Goal: Task Accomplishment & Management: Use online tool/utility

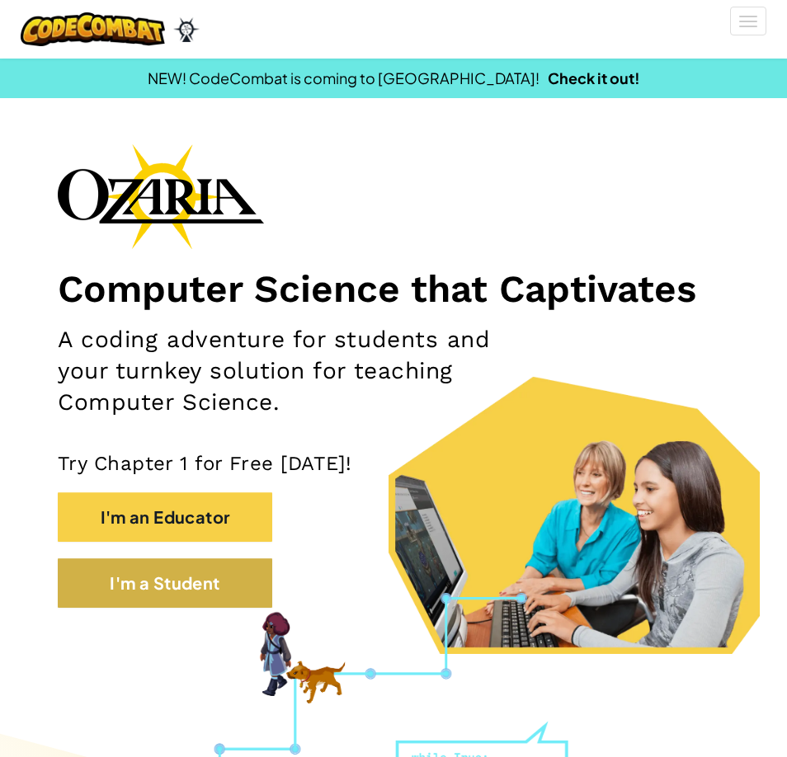
drag, startPoint x: 148, startPoint y: 553, endPoint x: 175, endPoint y: 579, distance: 36.7
click at [175, 579] on div "Computer Science that Captivates A coding adventure for students and your turnk…" at bounding box center [393, 383] width 671 height 481
click at [189, 603] on button "I'm a Student" at bounding box center [165, 582] width 214 height 49
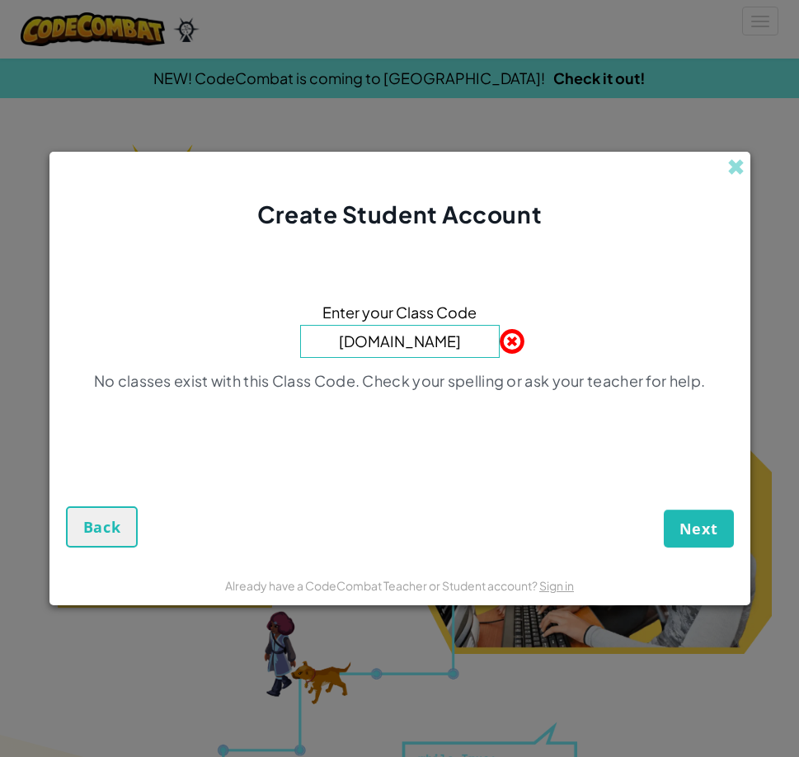
click at [664, 509] on button "Next" at bounding box center [699, 528] width 70 height 38
click at [451, 339] on input "[DOMAIN_NAME]" at bounding box center [400, 341] width 200 height 33
type input "o"
type input "JumpGlassChair"
click at [664, 509] on button "Next" at bounding box center [699, 528] width 70 height 38
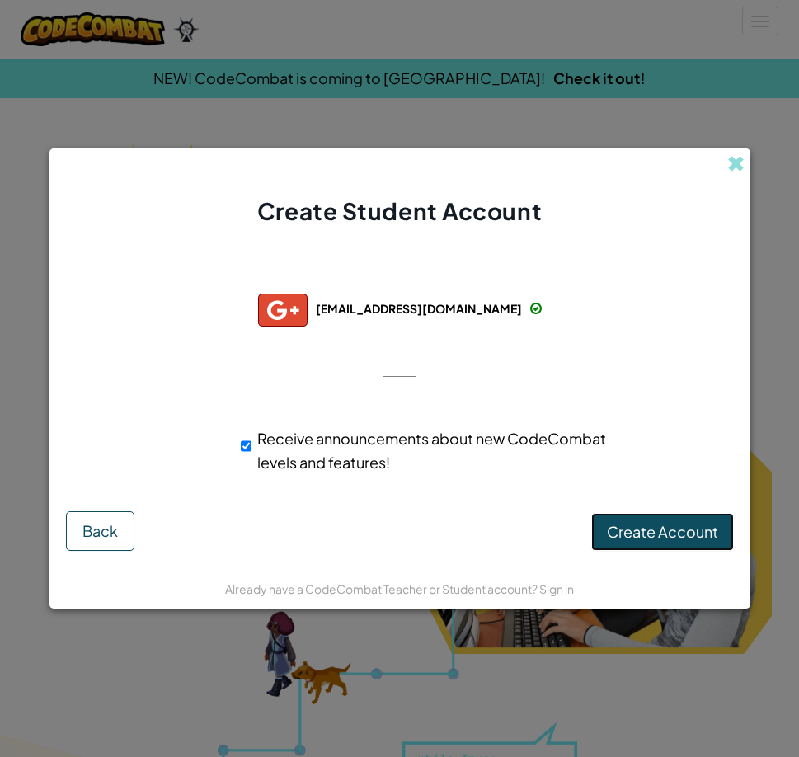
click at [687, 518] on button "Create Account" at bounding box center [662, 532] width 143 height 38
click at [663, 546] on button "Create Account" at bounding box center [662, 532] width 143 height 38
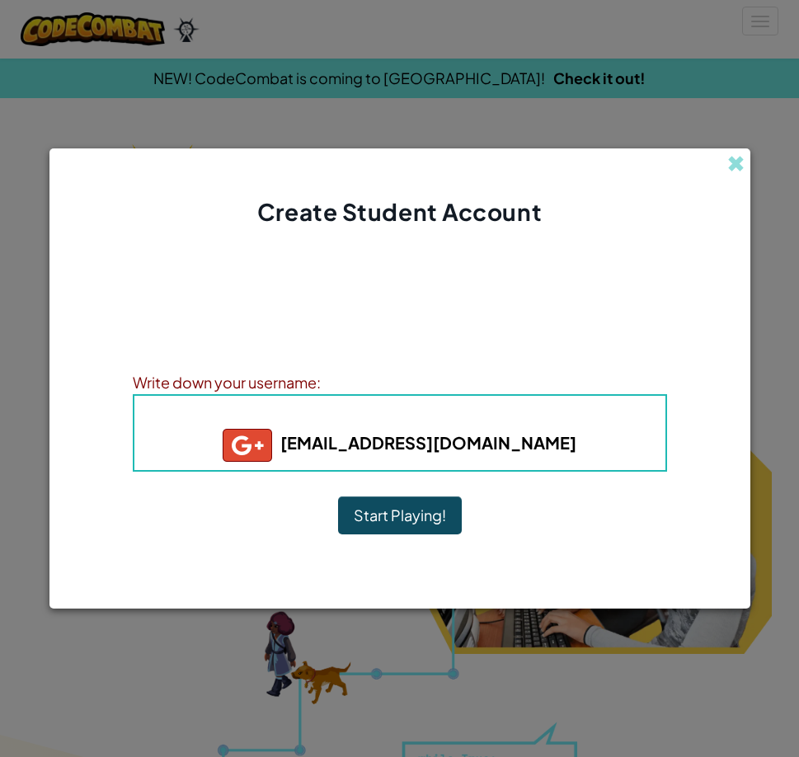
click at [397, 524] on button "Start Playing!" at bounding box center [400, 515] width 124 height 38
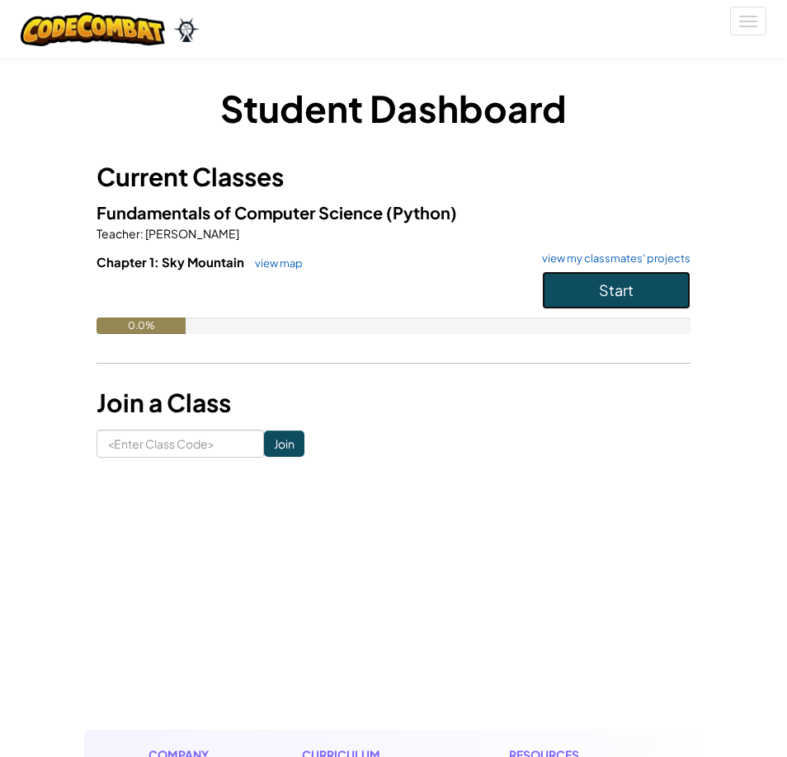
click at [634, 285] on button "Start" at bounding box center [616, 290] width 148 height 38
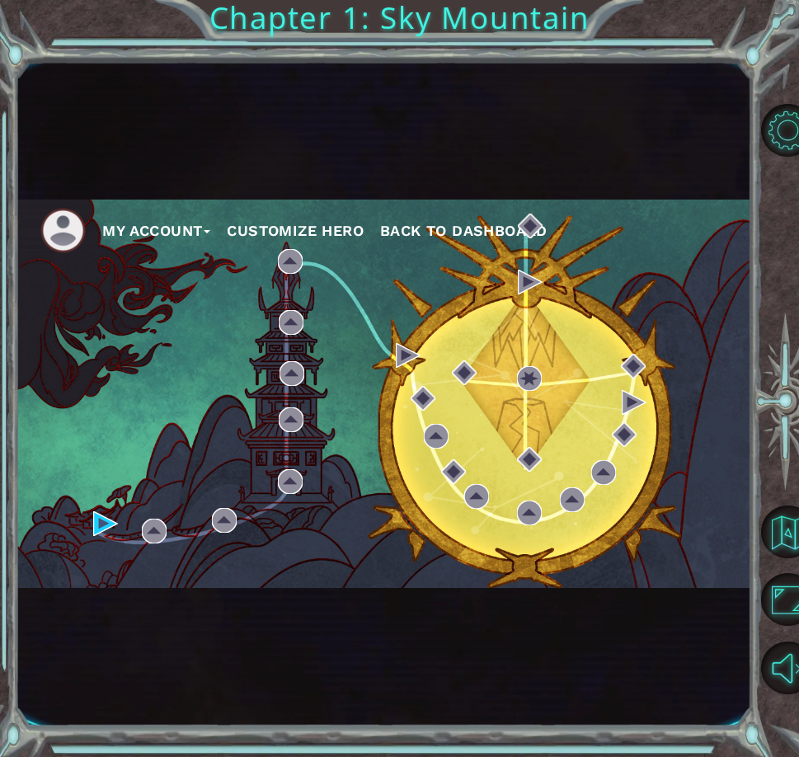
drag, startPoint x: 120, startPoint y: 454, endPoint x: 74, endPoint y: 594, distance: 146.8
click at [74, 598] on div "My Account Customize Hero Back to Dashboard" at bounding box center [383, 393] width 735 height 666
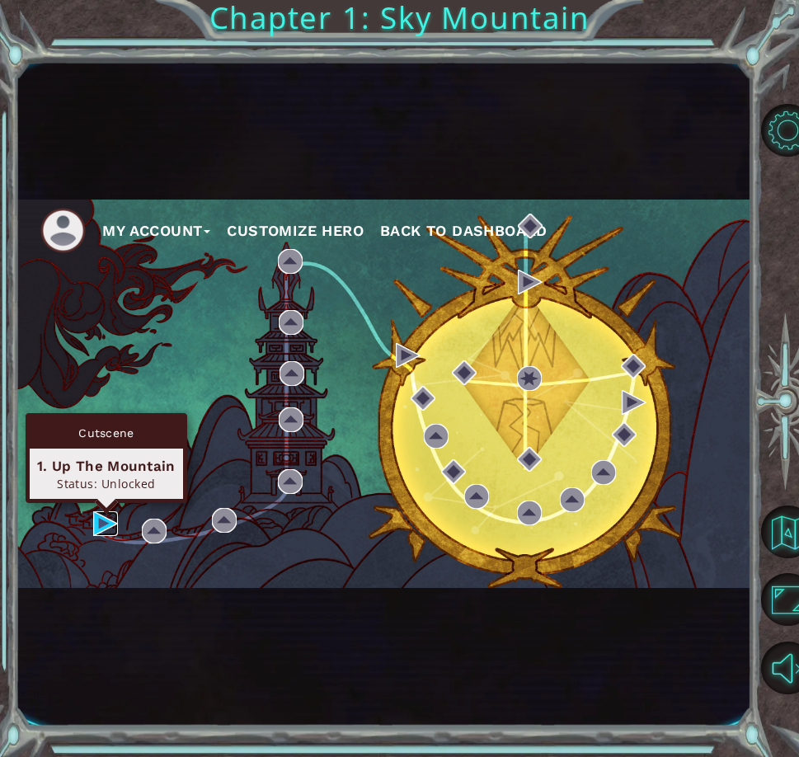
click at [101, 522] on img at bounding box center [105, 523] width 25 height 25
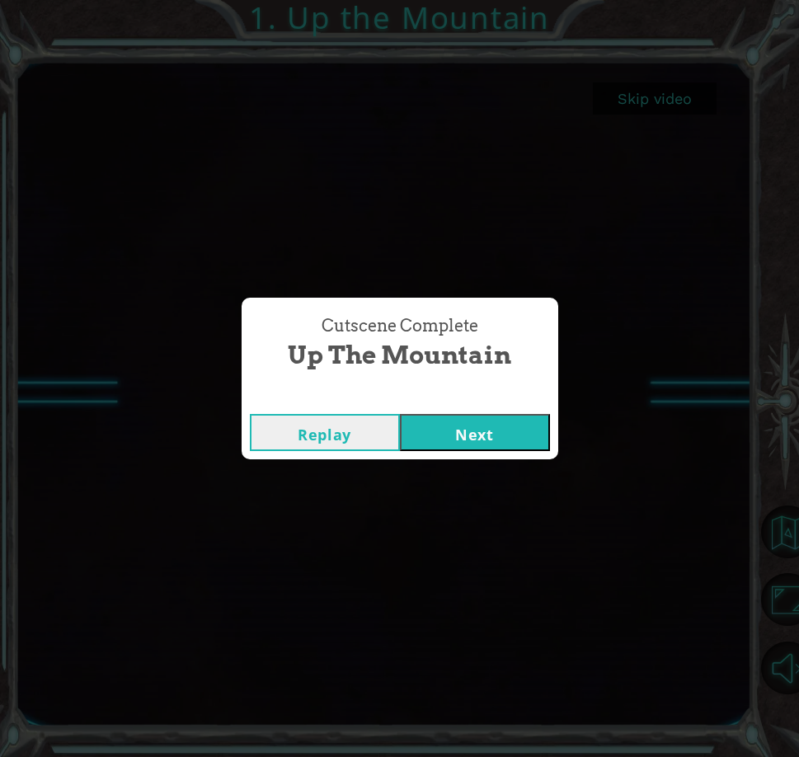
click at [316, 422] on button "Replay" at bounding box center [325, 432] width 150 height 37
drag, startPoint x: 511, startPoint y: 415, endPoint x: 491, endPoint y: 421, distance: 20.9
click at [491, 421] on button "Next" at bounding box center [475, 432] width 150 height 37
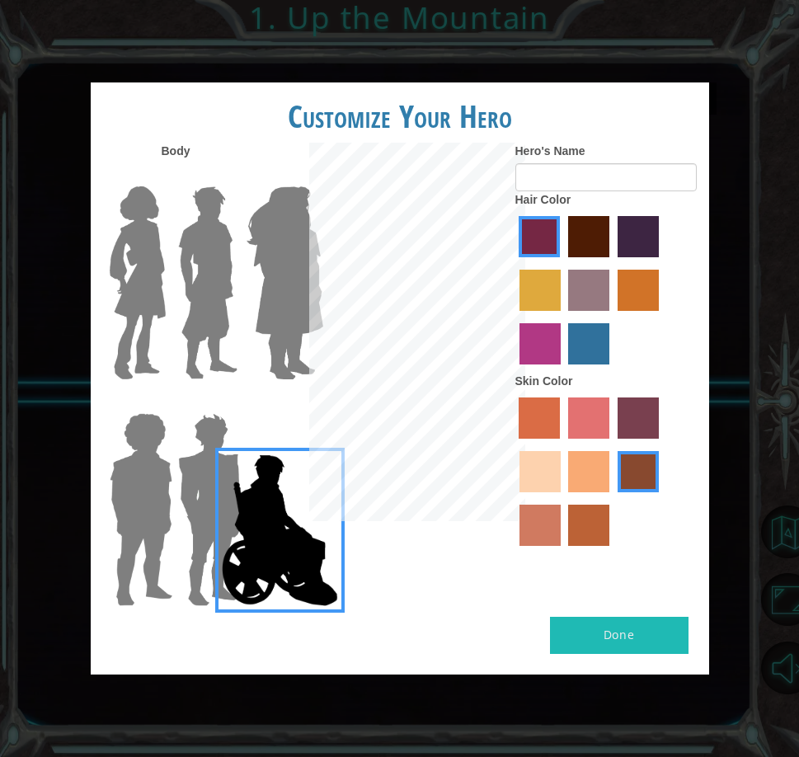
click at [556, 471] on label "sandy beach skin color" at bounding box center [539, 471] width 41 height 41
click at [661, 444] on input "sandy beach skin color" at bounding box center [661, 444] width 0 height 0
click at [581, 482] on label "tacao skin color" at bounding box center [588, 471] width 41 height 41
click at [563, 498] on input "tacao skin color" at bounding box center [563, 498] width 0 height 0
click at [596, 222] on label "maroon hair color" at bounding box center [588, 236] width 41 height 41
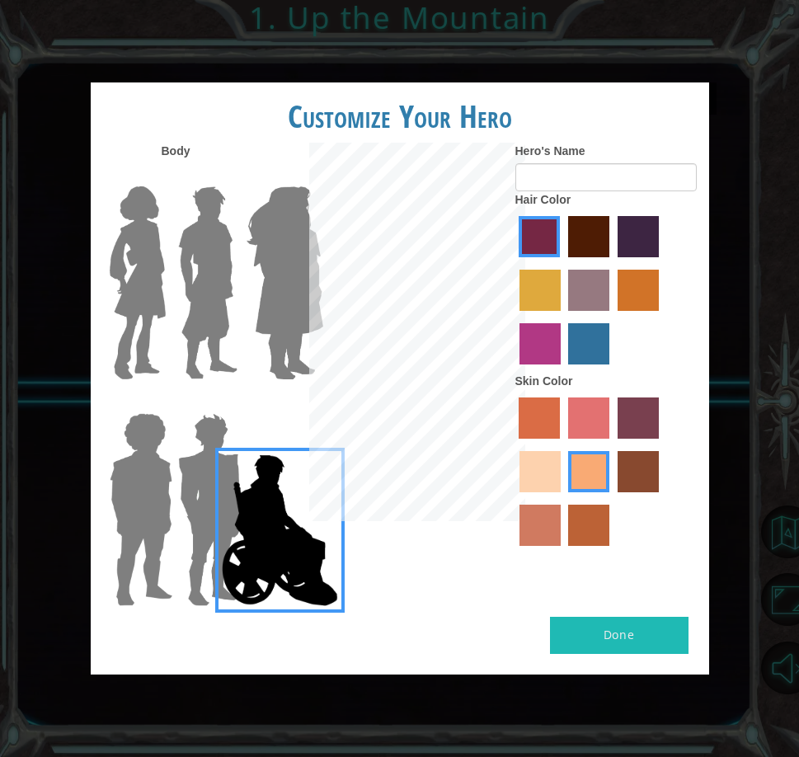
click at [562, 263] on input "maroon hair color" at bounding box center [562, 263] width 0 height 0
drag, startPoint x: 608, startPoint y: 237, endPoint x: 617, endPoint y: 231, distance: 11.5
click at [617, 232] on div at bounding box center [605, 292] width 181 height 161
click at [627, 227] on label "hot purple hair color" at bounding box center [637, 236] width 41 height 41
click at [612, 263] on input "hot purple hair color" at bounding box center [612, 263] width 0 height 0
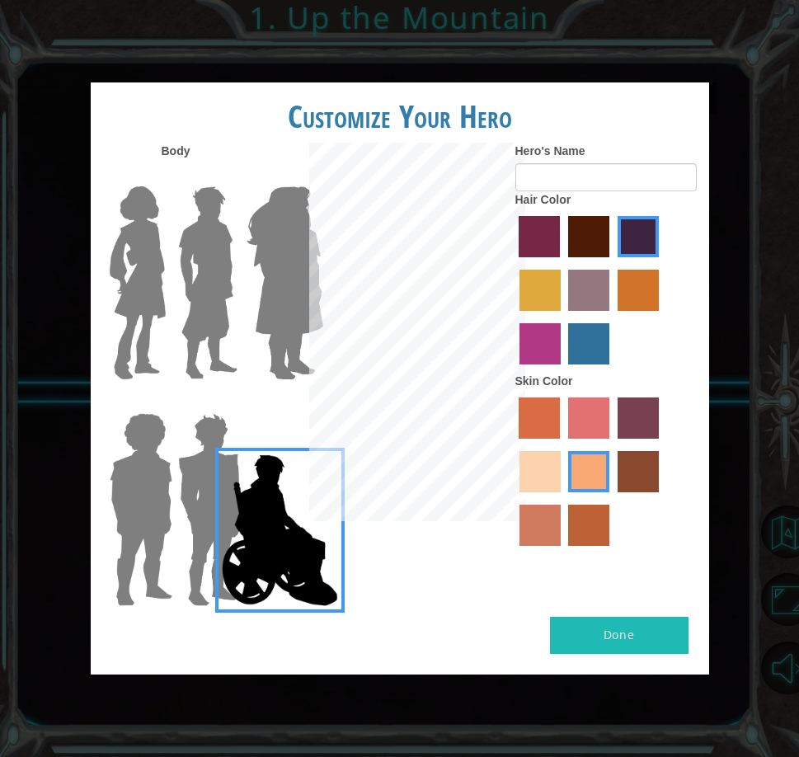
click at [134, 450] on img at bounding box center [141, 509] width 76 height 206
click at [147, 402] on input "Hero Steven" at bounding box center [147, 402] width 0 height 0
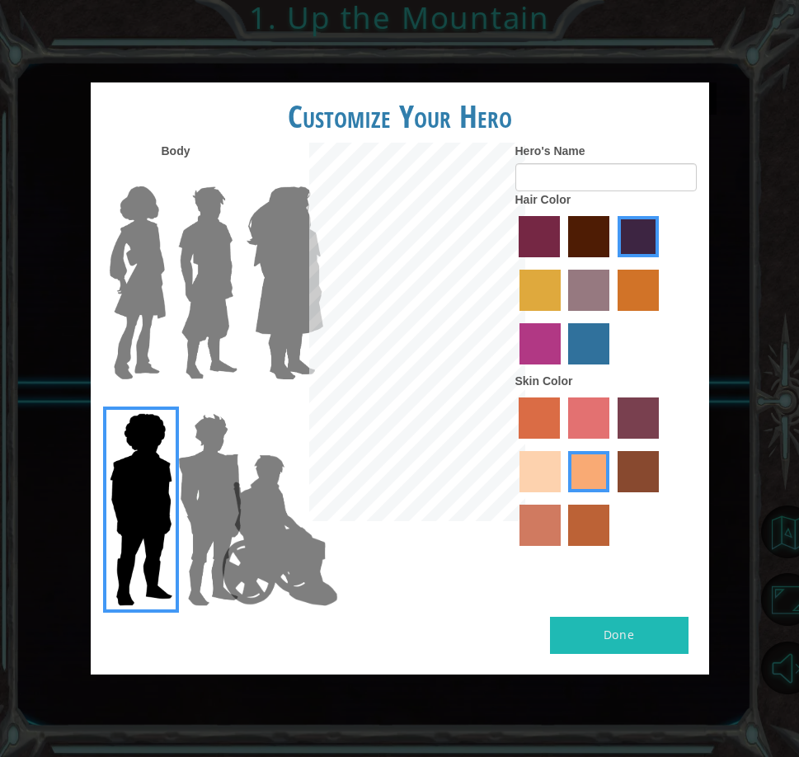
click at [194, 446] on img at bounding box center [209, 509] width 77 height 206
click at [215, 402] on input "Hero Garnet" at bounding box center [215, 402] width 0 height 0
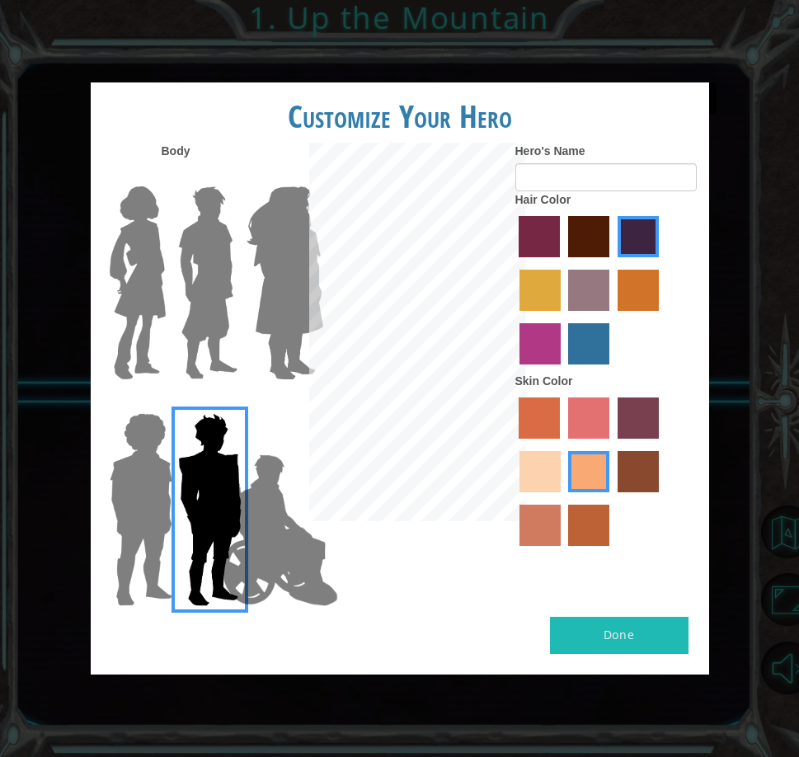
click at [257, 500] on img at bounding box center [279, 530] width 129 height 165
click at [284, 402] on input "Hero Jamie" at bounding box center [284, 402] width 0 height 0
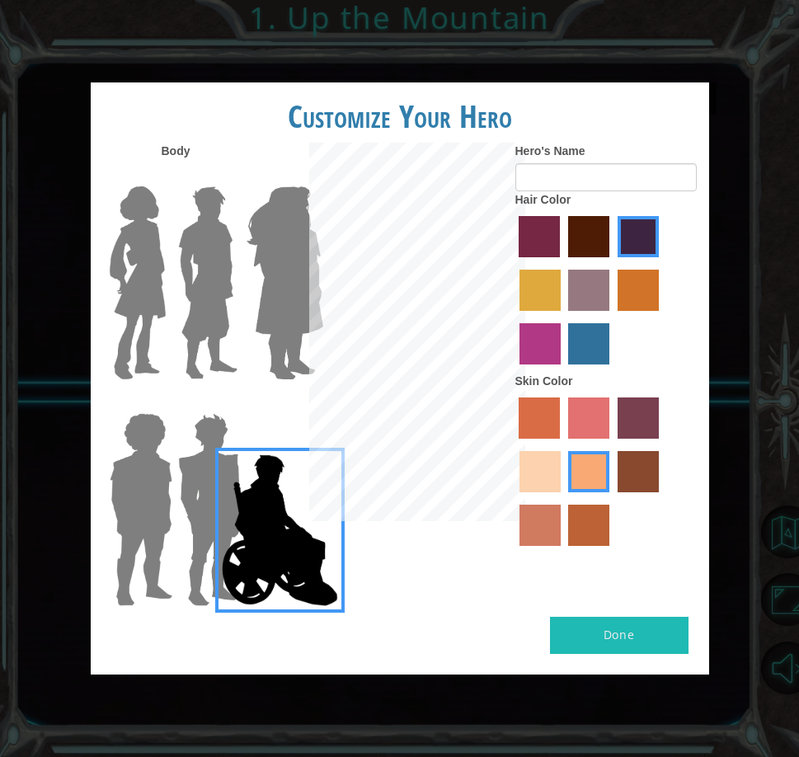
click at [113, 471] on img at bounding box center [141, 509] width 76 height 206
click at [147, 402] on input "Hero Steven" at bounding box center [147, 402] width 0 height 0
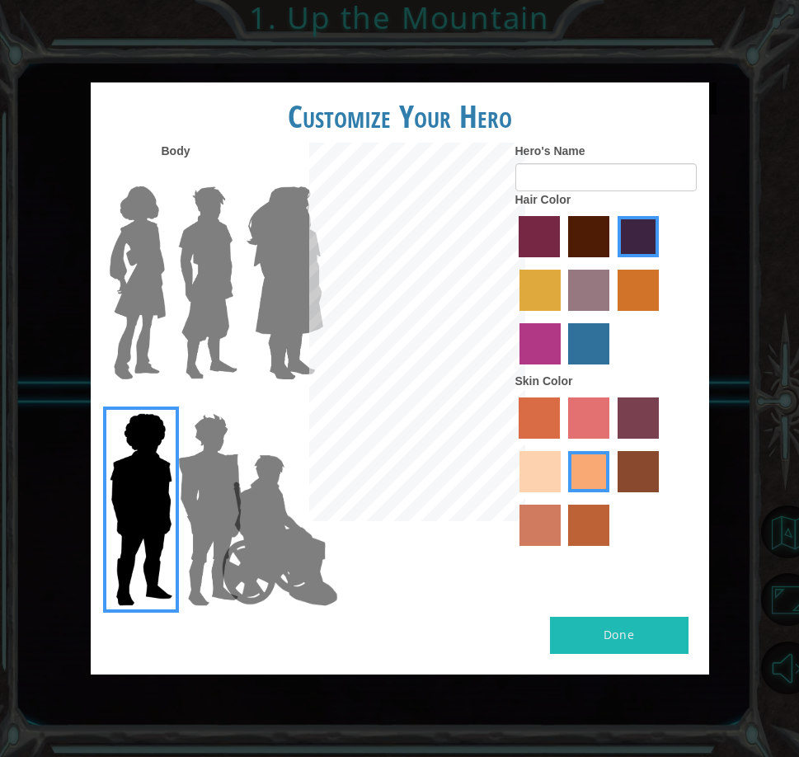
drag, startPoint x: 651, startPoint y: 611, endPoint x: 653, endPoint y: 622, distance: 11.7
click at [653, 622] on div "Customize Your Hero Body Hero's Name Hair Color Skin Color Done" at bounding box center [400, 377] width 618 height 591
click at [619, 162] on form "Hero's Name" at bounding box center [605, 167] width 181 height 49
click at [615, 171] on input "Hero's Name" at bounding box center [605, 177] width 181 height 28
type input "Kaden"
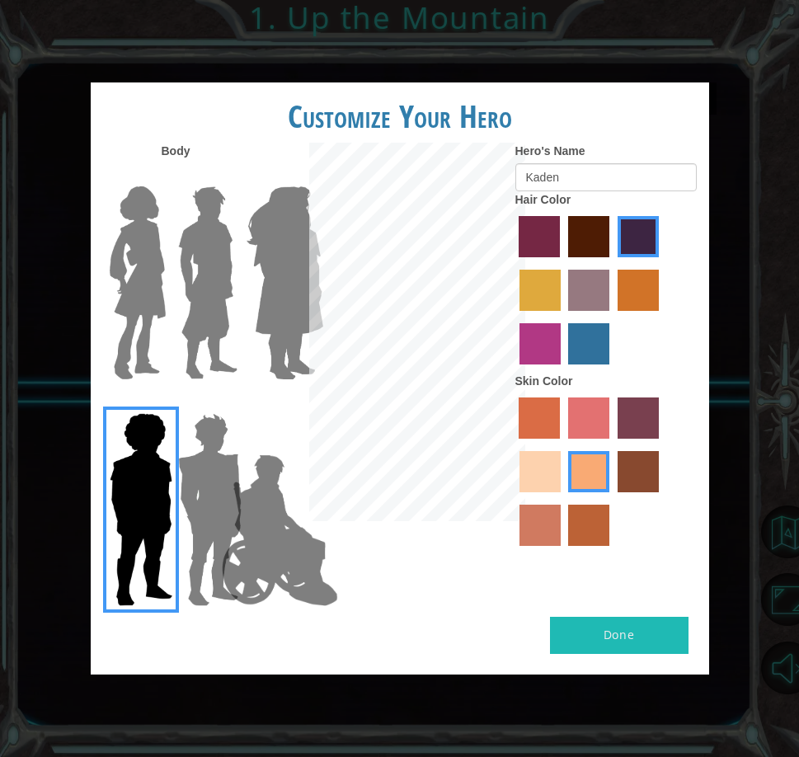
click at [231, 470] on img at bounding box center [279, 530] width 129 height 165
click at [284, 402] on input "Hero Jamie" at bounding box center [284, 402] width 0 height 0
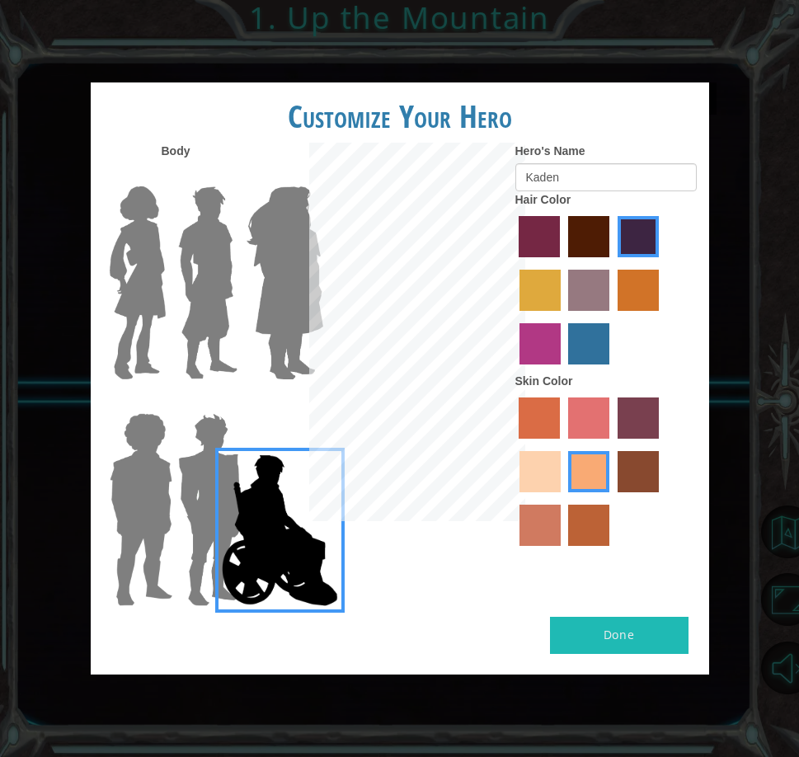
click at [227, 469] on img at bounding box center [279, 530] width 129 height 165
click at [284, 402] on input "Hero Jamie" at bounding box center [284, 402] width 0 height 0
click at [200, 464] on img at bounding box center [209, 509] width 77 height 206
click at [215, 402] on input "Hero Garnet" at bounding box center [215, 402] width 0 height 0
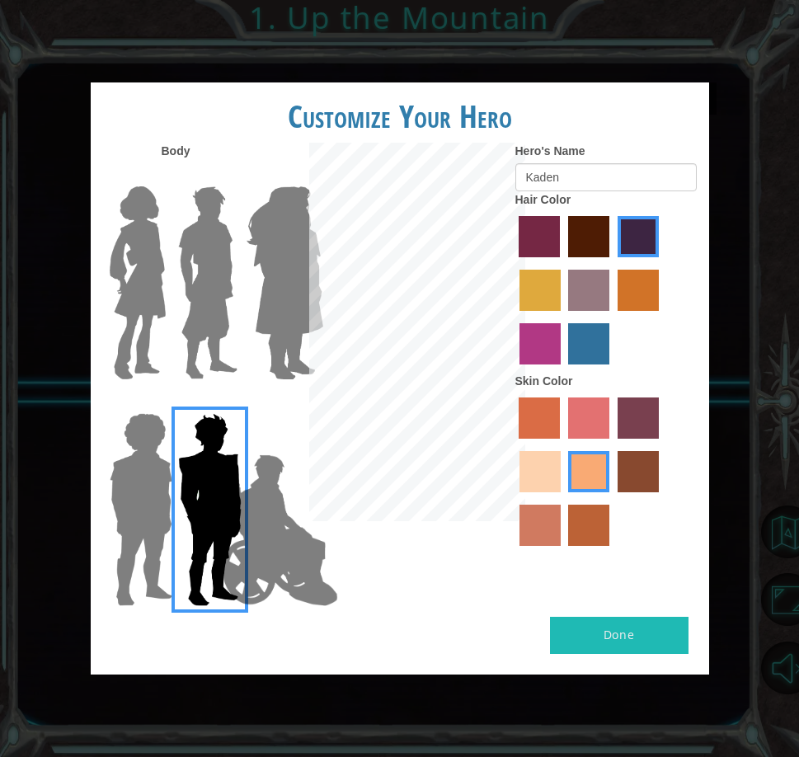
click at [94, 480] on div at bounding box center [125, 503] width 68 height 227
click at [101, 476] on div at bounding box center [125, 503] width 68 height 227
click at [167, 463] on div at bounding box center [193, 503] width 68 height 227
click at [153, 458] on img at bounding box center [141, 509] width 76 height 206
click at [147, 402] on input "Hero Steven" at bounding box center [147, 402] width 0 height 0
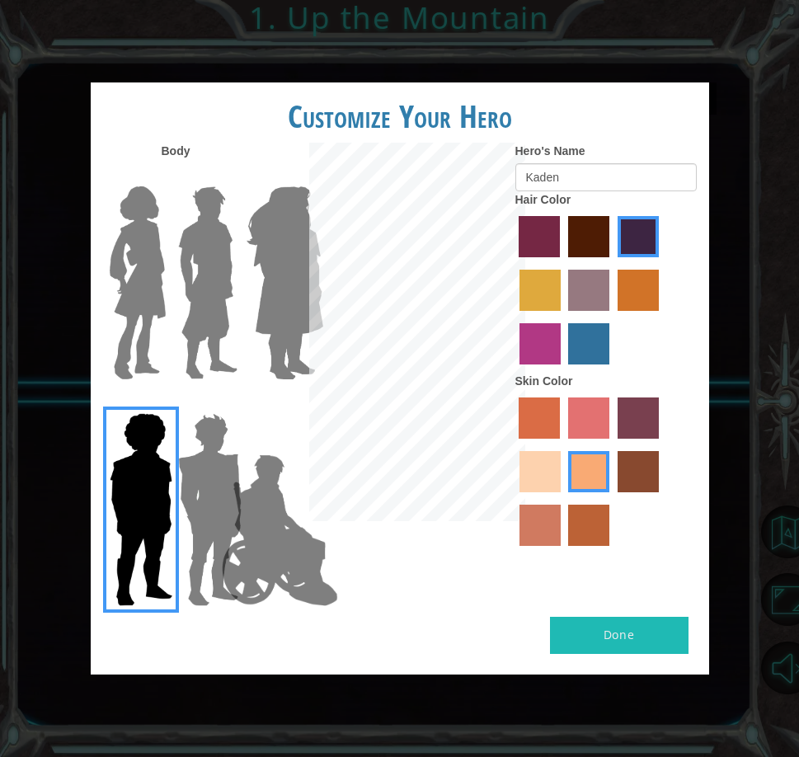
click at [664, 614] on div "Body Hero's Name [PERSON_NAME] Hair Color Skin Color" at bounding box center [400, 380] width 618 height 474
click at [581, 622] on div "Customize Your Hero Body Hero's Name Kaden Hair Color Skin Color Done" at bounding box center [400, 377] width 618 height 591
click at [581, 622] on button "Done" at bounding box center [619, 635] width 139 height 37
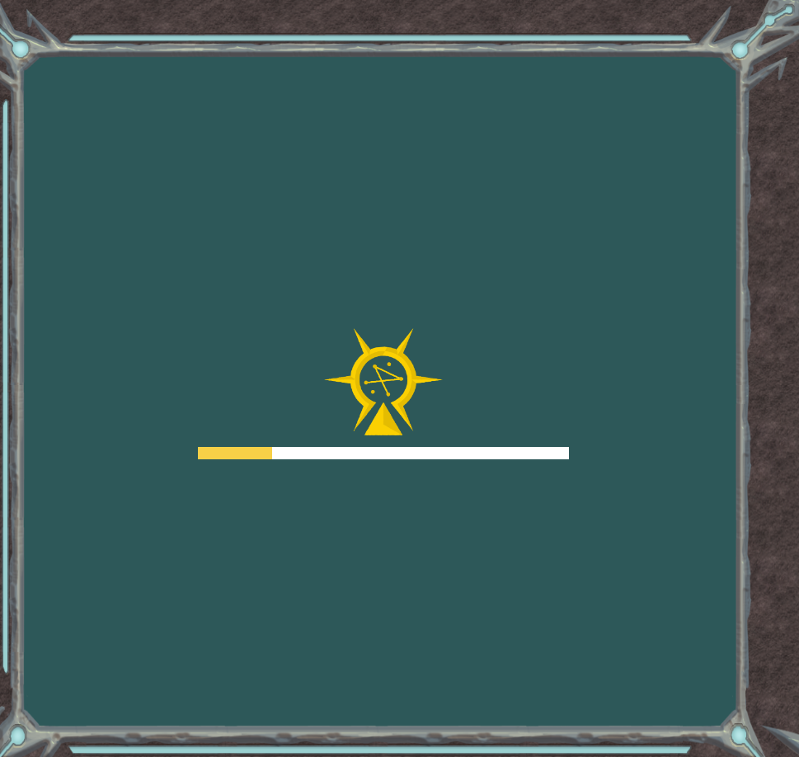
click at [581, 622] on div "Goals Error loading from server. Try refreshing the page. You'll need to join a…" at bounding box center [399, 378] width 799 height 757
click at [497, 462] on body "Goals Error loading from server. Try refreshing the page. You'll need to join a…" at bounding box center [399, 378] width 799 height 757
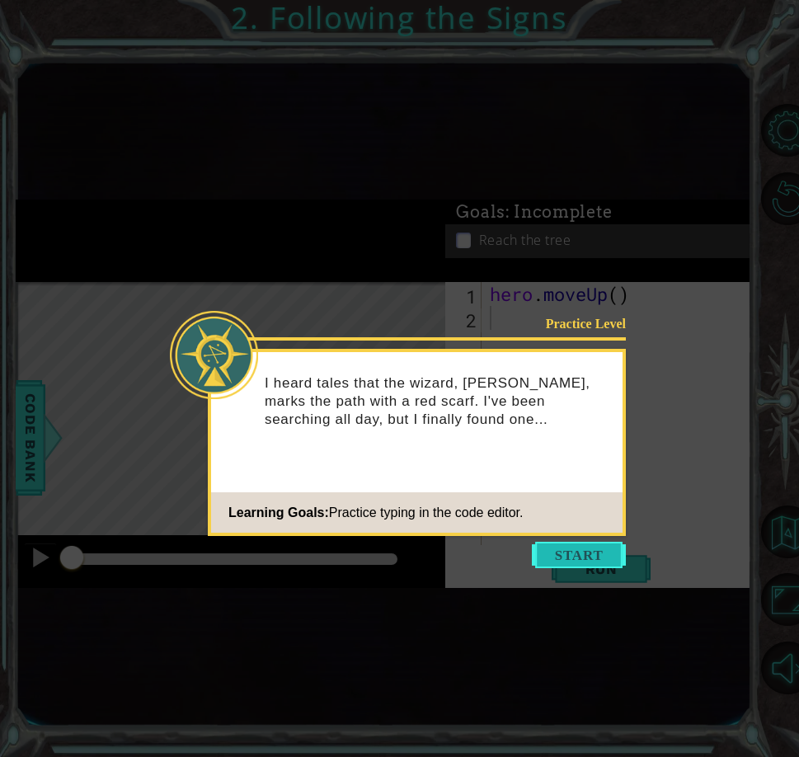
click at [592, 558] on button "Start" at bounding box center [579, 555] width 94 height 26
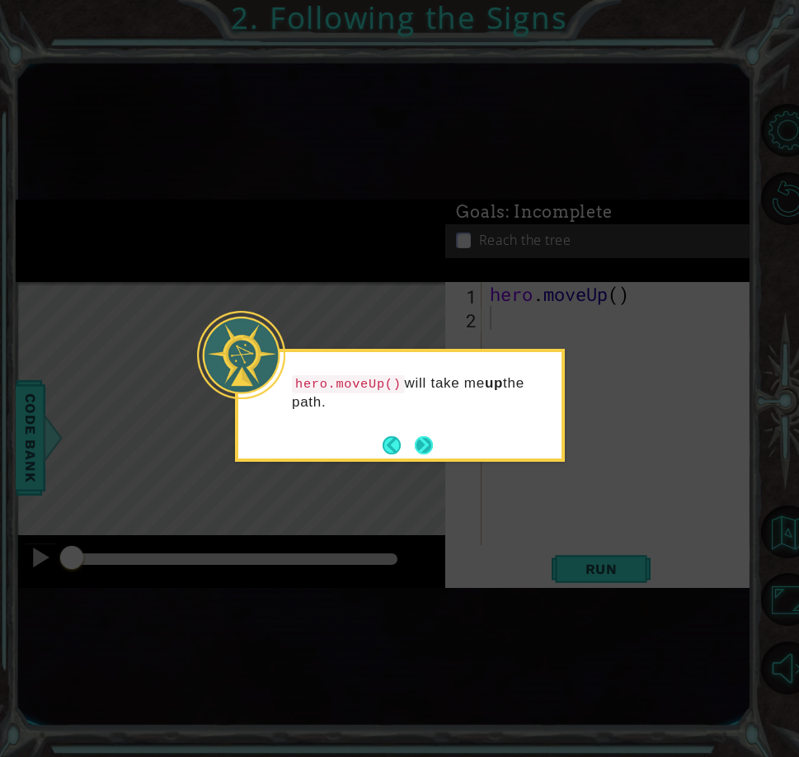
click at [426, 448] on button "Next" at bounding box center [424, 445] width 20 height 20
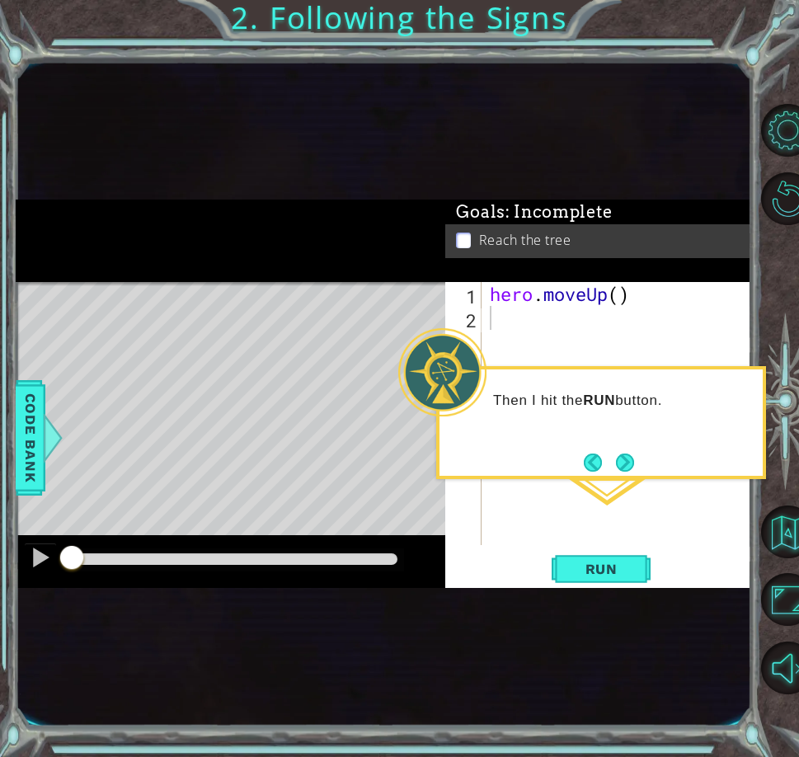
click at [246, 363] on div "Level Map" at bounding box center [397, 525] width 762 height 486
click at [241, 366] on div "Level Map" at bounding box center [397, 525] width 762 height 486
click at [524, 335] on div "hero . moveUp ( )" at bounding box center [621, 437] width 270 height 311
type textarea "run"
click at [622, 564] on span "Run" at bounding box center [601, 569] width 65 height 16
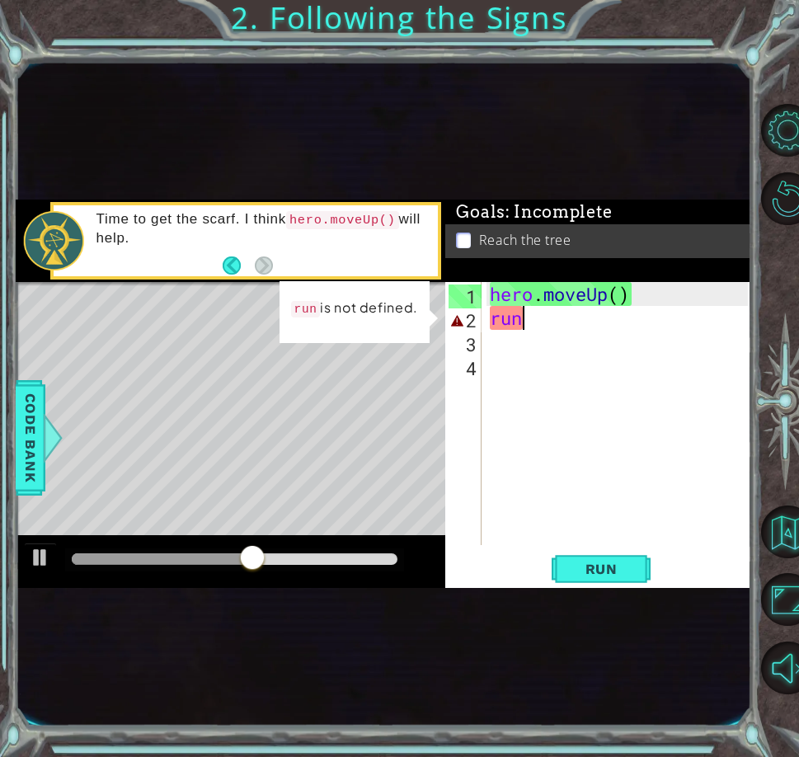
click at [561, 315] on div "hero . moveUp ( ) run" at bounding box center [621, 437] width 270 height 311
click at [594, 560] on button "Run" at bounding box center [601, 569] width 99 height 31
click at [563, 308] on div "hero . moveUp ( ) run" at bounding box center [621, 437] width 270 height 311
click at [592, 548] on div "run 1 2 3 4 hero . moveUp ( ) run ההההההההההההההההההההההההההההההההההההההההההההה…" at bounding box center [597, 434] width 305 height 305
click at [599, 552] on div "run 1 2 3 4 hero . moveUp ( ) run ההההההההההההההההההההההההההההההההההההההההההההה…" at bounding box center [597, 434] width 305 height 305
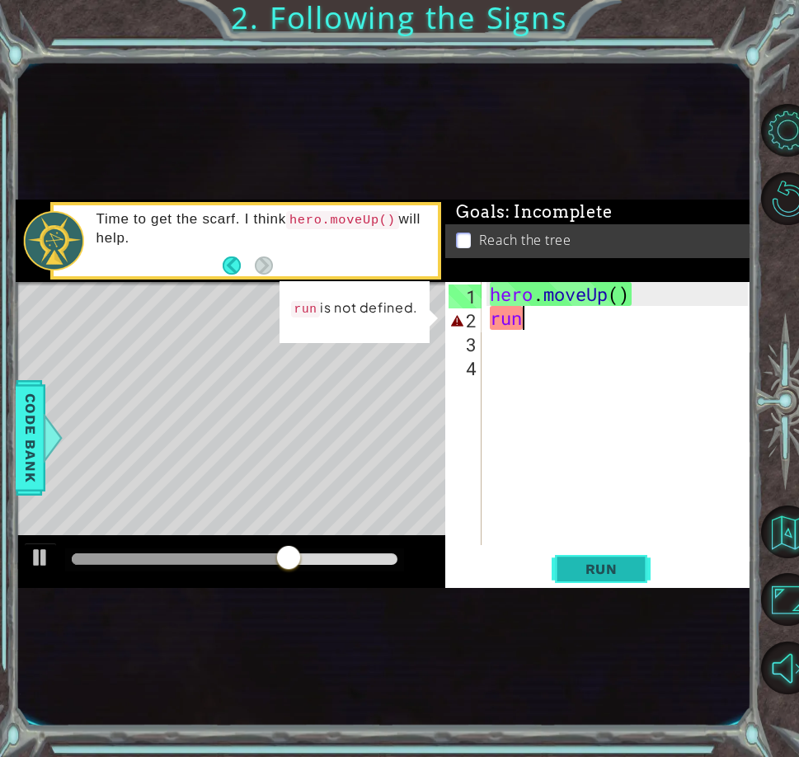
drag, startPoint x: 599, startPoint y: 562, endPoint x: 635, endPoint y: 571, distance: 37.4
click at [635, 571] on button "Run" at bounding box center [601, 569] width 99 height 31
click at [538, 323] on div "hero . moveUp ( ) run" at bounding box center [621, 437] width 270 height 311
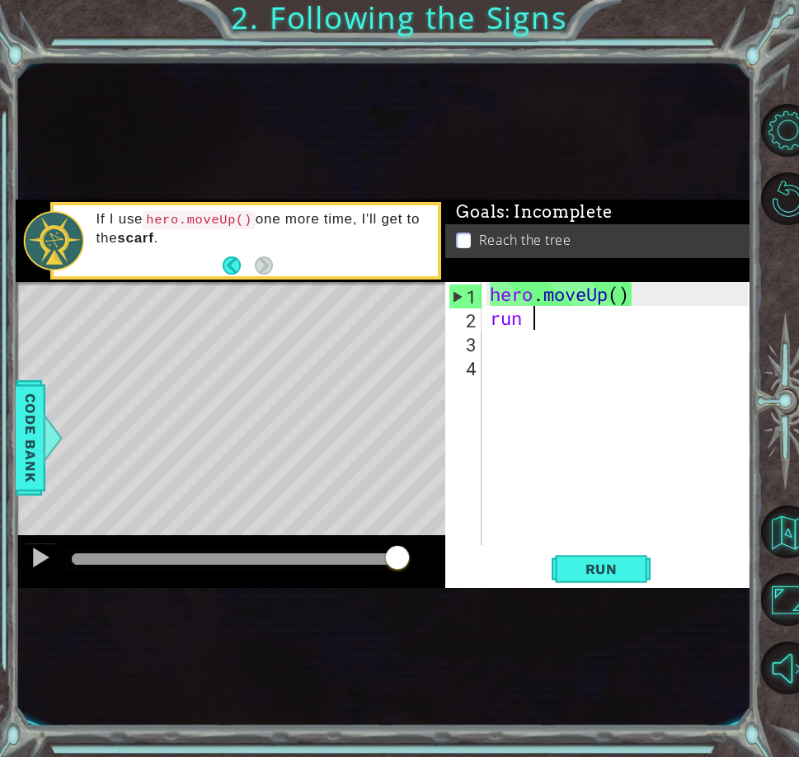
click at [632, 286] on div "hero . moveUp ( ) run" at bounding box center [621, 437] width 270 height 311
click at [613, 575] on span "Run" at bounding box center [601, 569] width 65 height 16
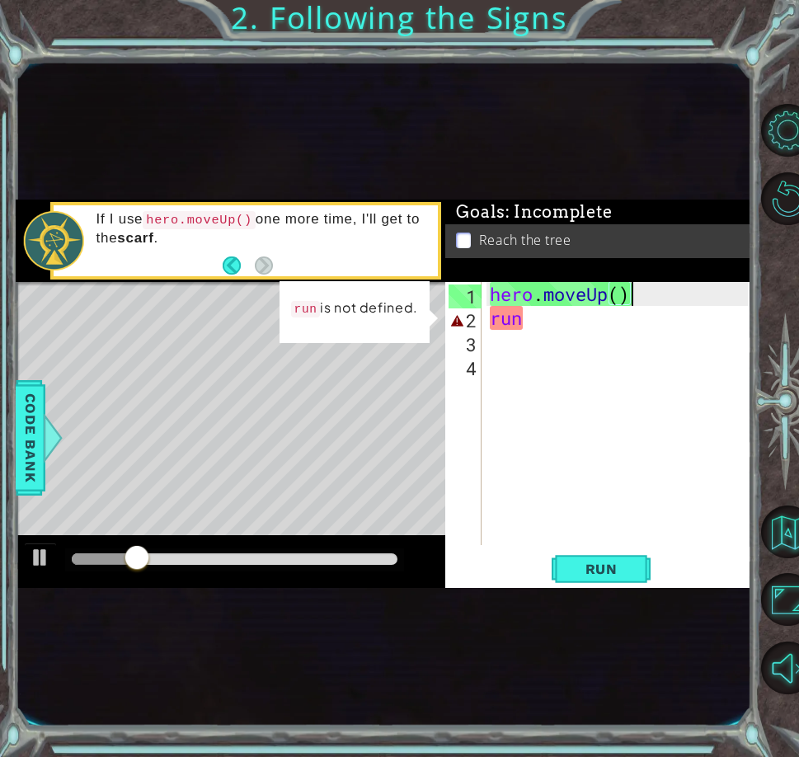
click at [563, 329] on div "hero . moveUp ( ) run" at bounding box center [621, 437] width 270 height 311
type textarea "run"
click at [501, 367] on div "hero . moveUp ( ) run" at bounding box center [621, 437] width 270 height 311
click at [509, 361] on div "hero . moveUp ( ) run" at bounding box center [621, 437] width 270 height 311
click at [510, 357] on div "hero . moveUp ( ) run" at bounding box center [621, 437] width 270 height 311
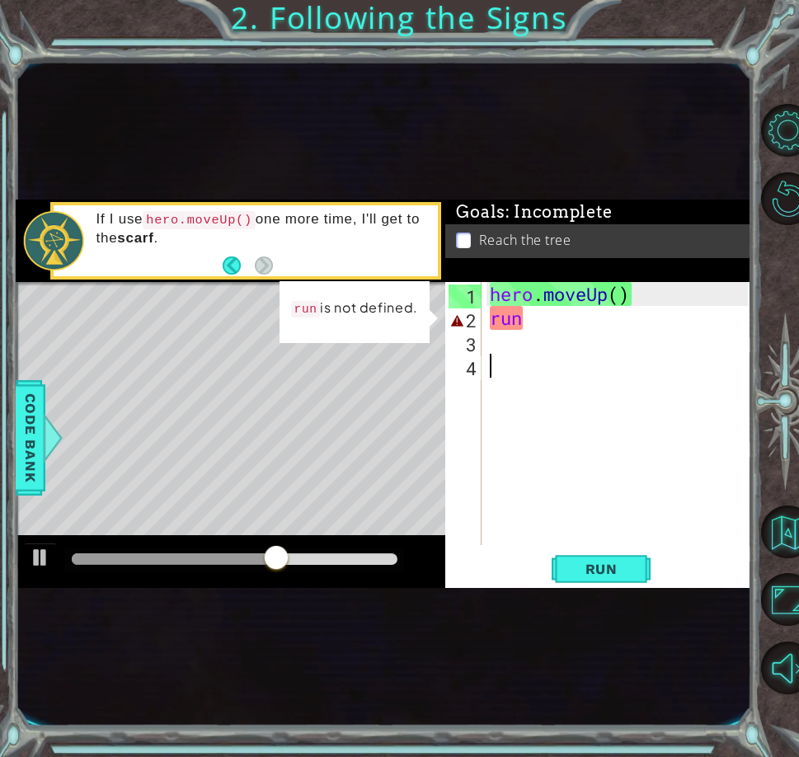
drag, startPoint x: 510, startPoint y: 357, endPoint x: 515, endPoint y: 342, distance: 15.6
click at [515, 342] on div "hero . moveUp ( ) run" at bounding box center [621, 437] width 270 height 311
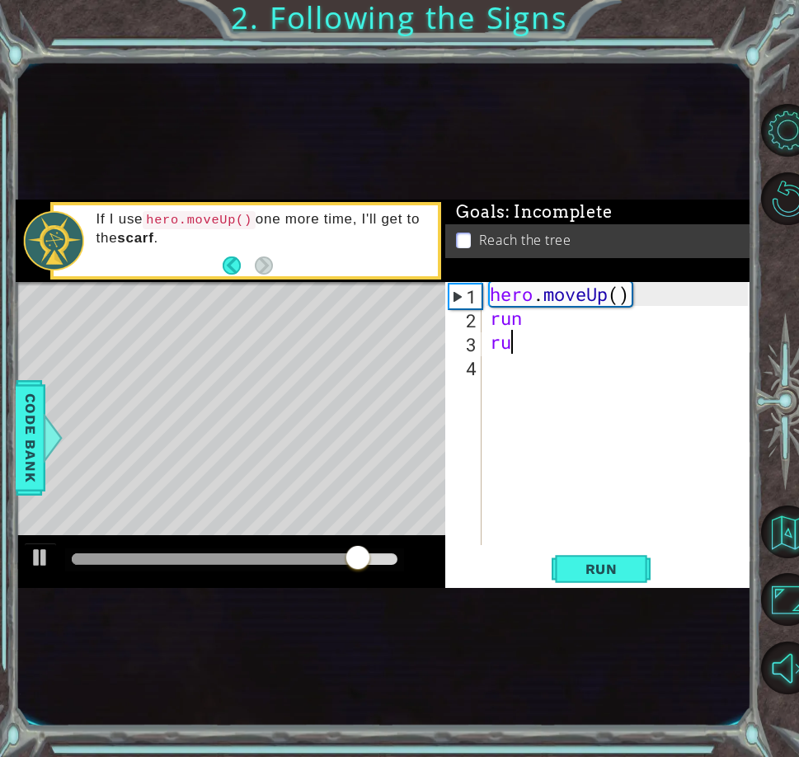
type textarea "run"
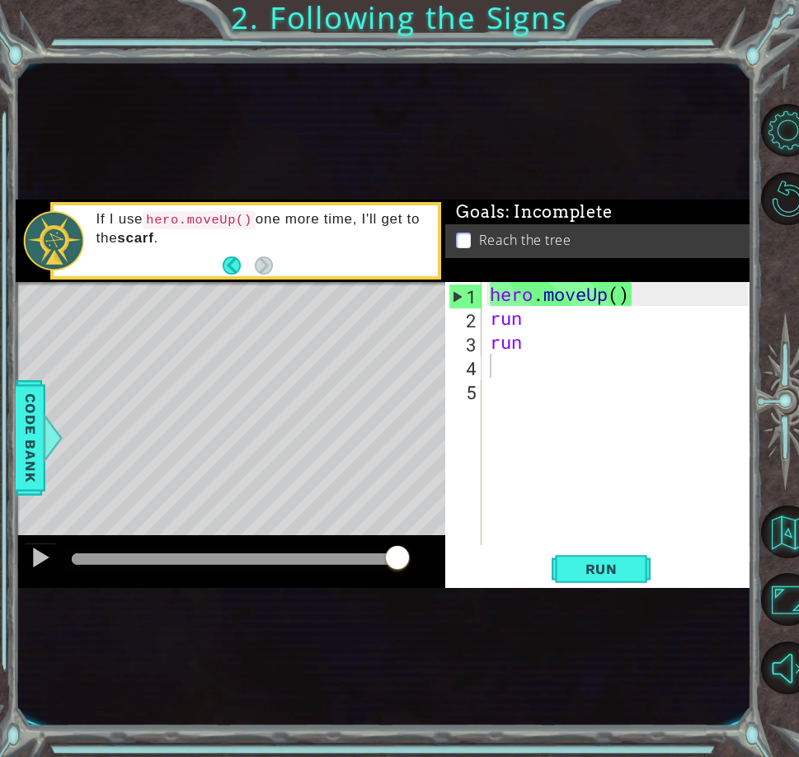
click at [582, 552] on div "1 2 3 4 5 hero . moveUp ( ) run run ההההההההההההההההההההההההההההההההההההההההההה…" at bounding box center [597, 434] width 305 height 305
click at [580, 556] on button "Run" at bounding box center [601, 569] width 99 height 31
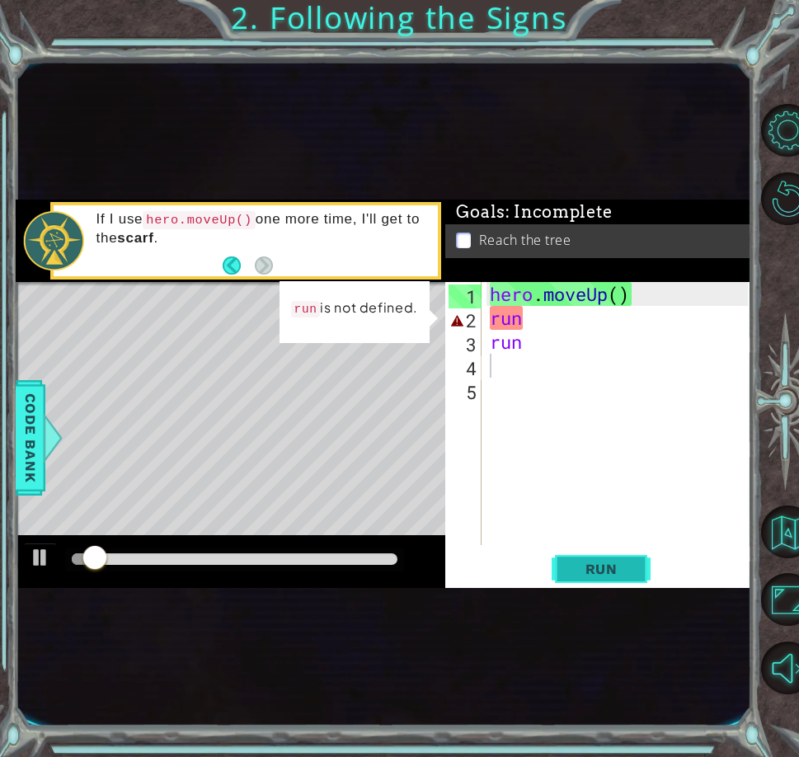
click at [580, 556] on button "Run" at bounding box center [601, 569] width 99 height 31
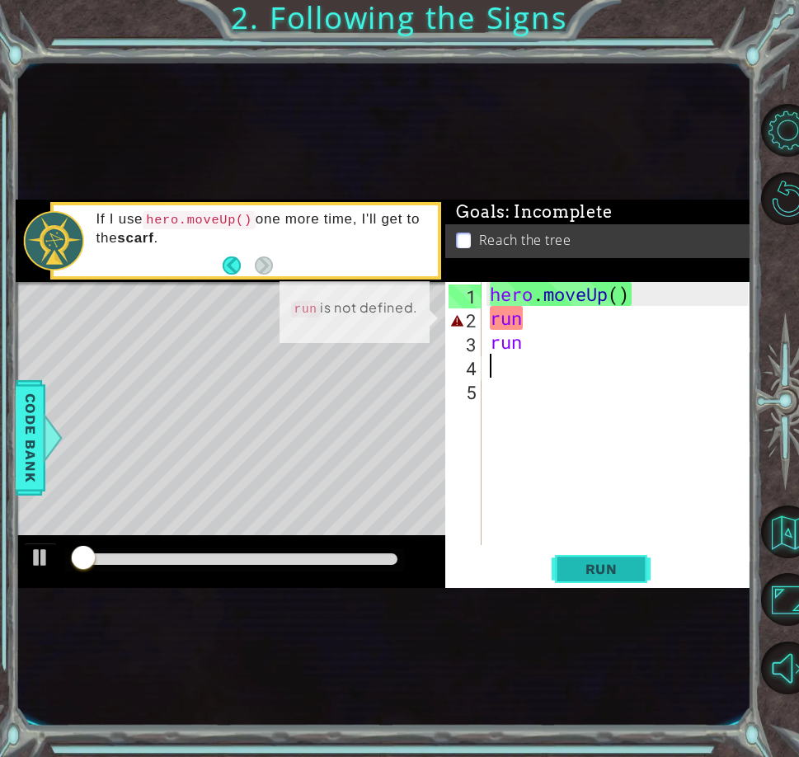
click at [580, 556] on button "Run" at bounding box center [601, 569] width 99 height 31
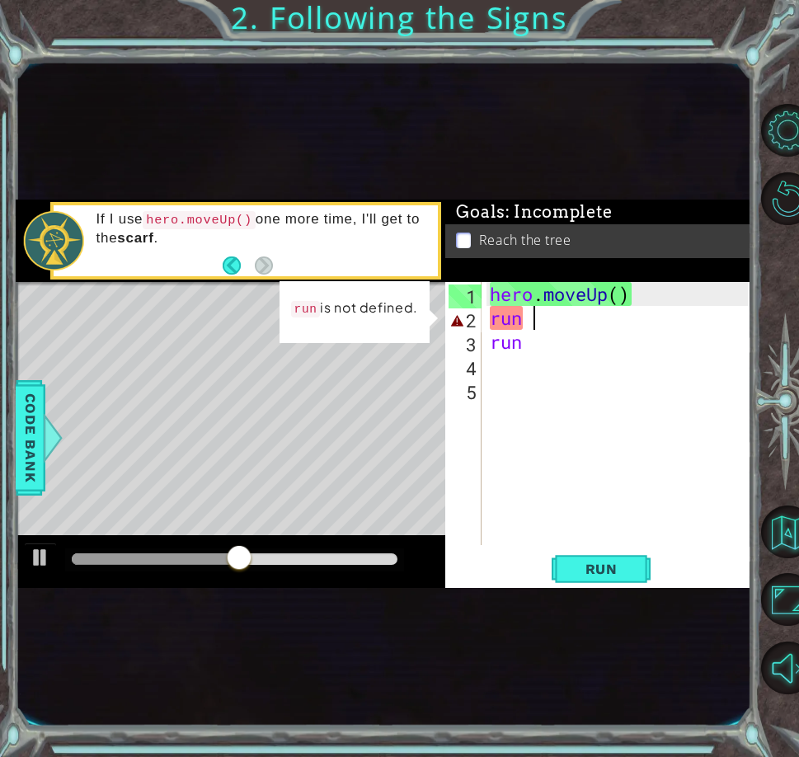
click at [533, 325] on div "hero . moveUp ( ) run run" at bounding box center [621, 437] width 270 height 311
click at [532, 326] on div "hero . moveUp ( ) run run" at bounding box center [621, 437] width 270 height 311
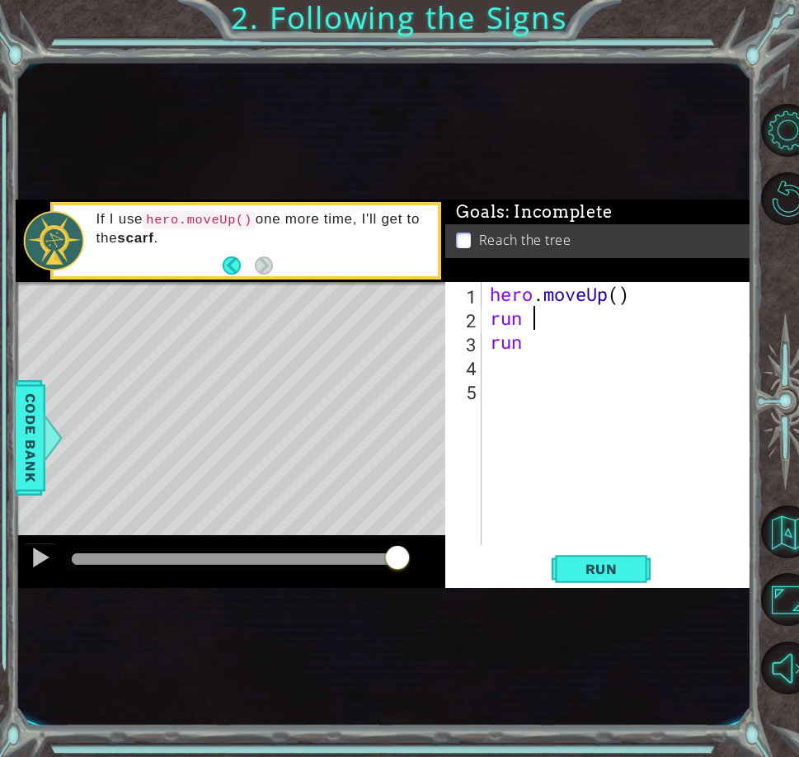
scroll to position [0, 1]
type textarea "run up"
click at [617, 572] on span "Run" at bounding box center [601, 569] width 65 height 16
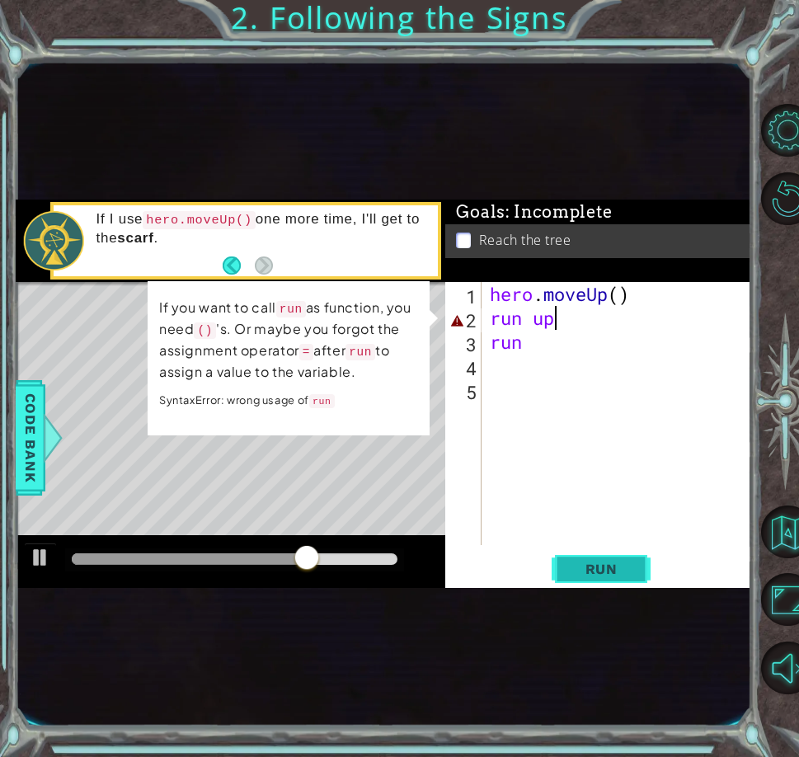
click at [572, 555] on button "Run" at bounding box center [601, 569] width 99 height 31
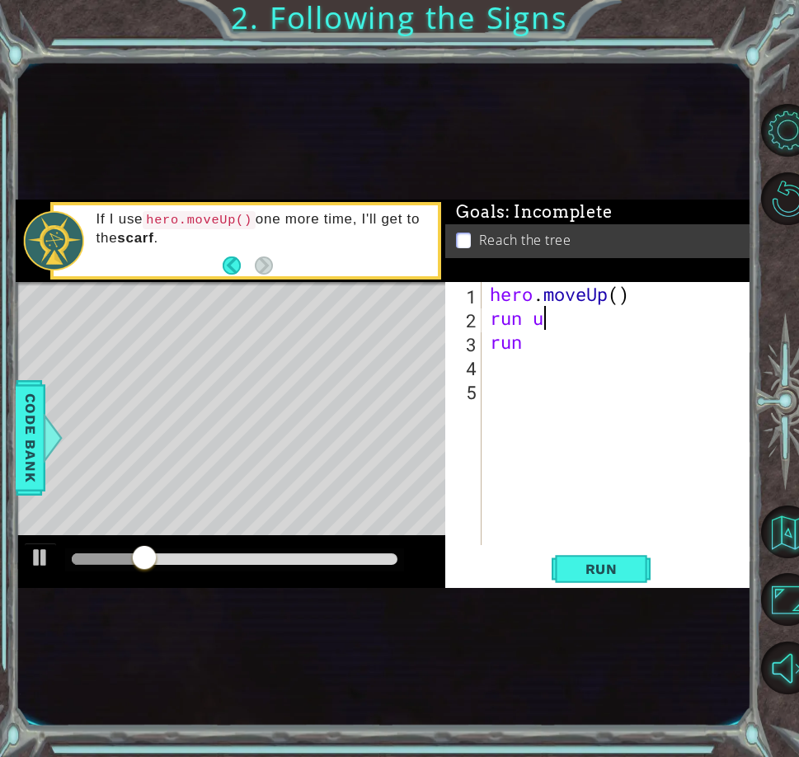
type textarea "r"
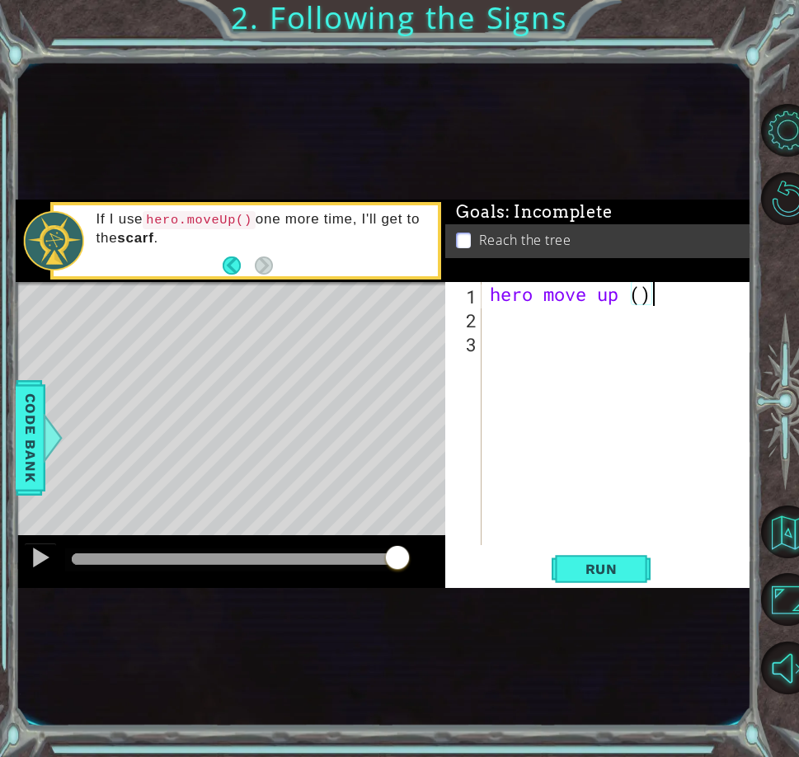
scroll to position [0, 7]
type textarea "hero move up (run)"
drag, startPoint x: 641, startPoint y: 524, endPoint x: 600, endPoint y: 546, distance: 46.8
click at [600, 546] on div "1 2 3 4 hero move up ( run ) הההההההההההההההההההההההההההההההההההההההההההההההההה…" at bounding box center [597, 434] width 305 height 305
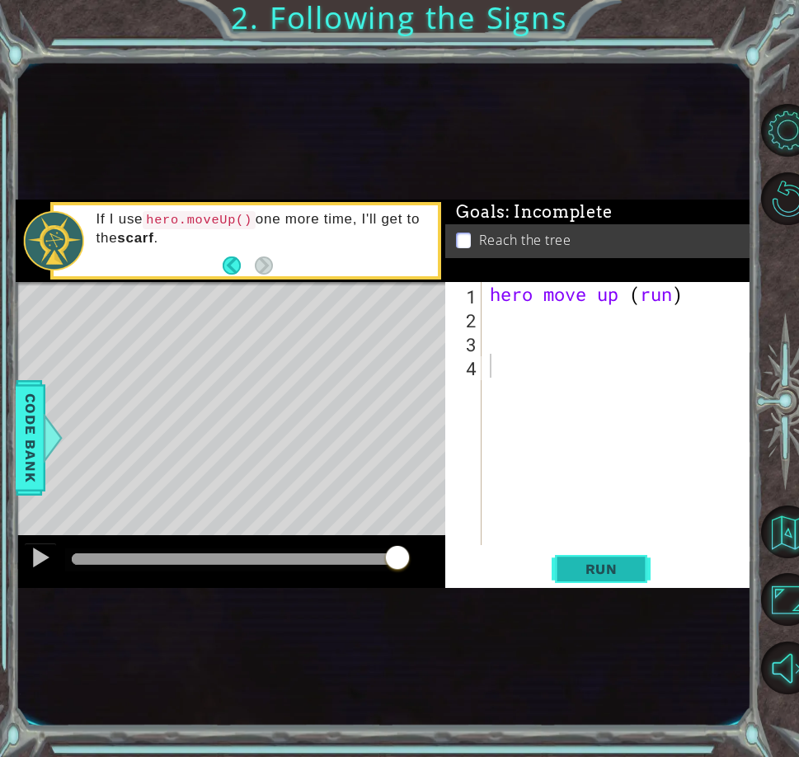
click at [600, 561] on span "Run" at bounding box center [601, 569] width 65 height 16
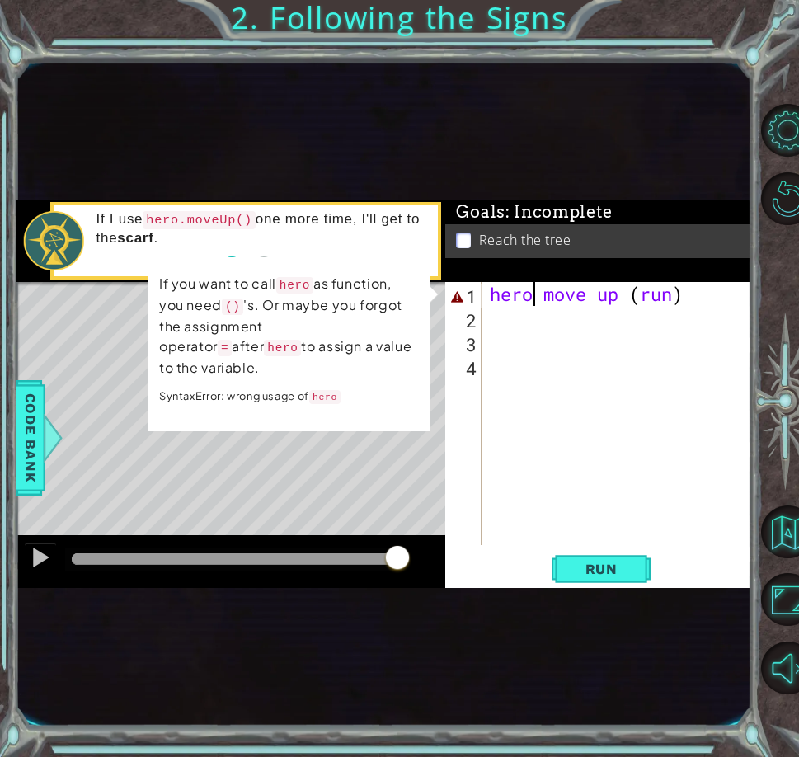
click at [534, 290] on div "hero move up ( run )" at bounding box center [621, 437] width 270 height 311
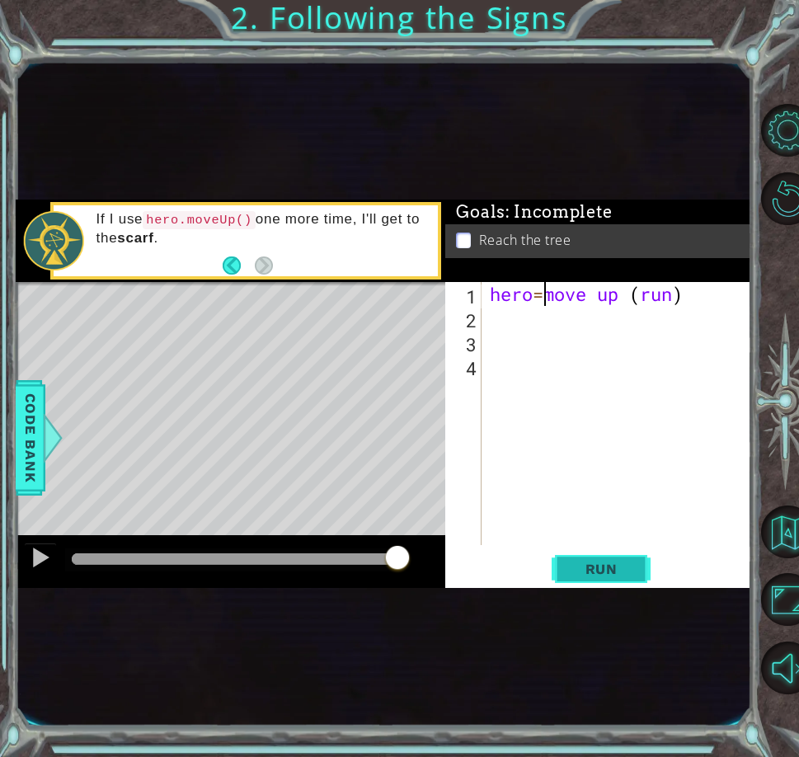
click at [580, 562] on span "Run" at bounding box center [601, 569] width 65 height 16
click at [601, 564] on span "Run" at bounding box center [601, 569] width 65 height 16
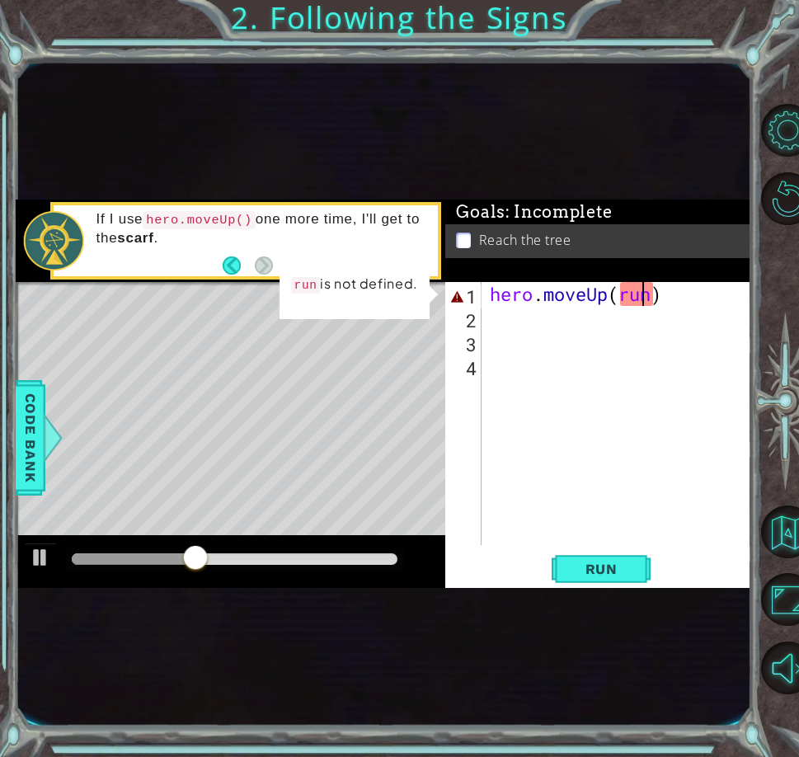
click at [644, 300] on div "hero . moveUp ( run )" at bounding box center [621, 437] width 270 height 311
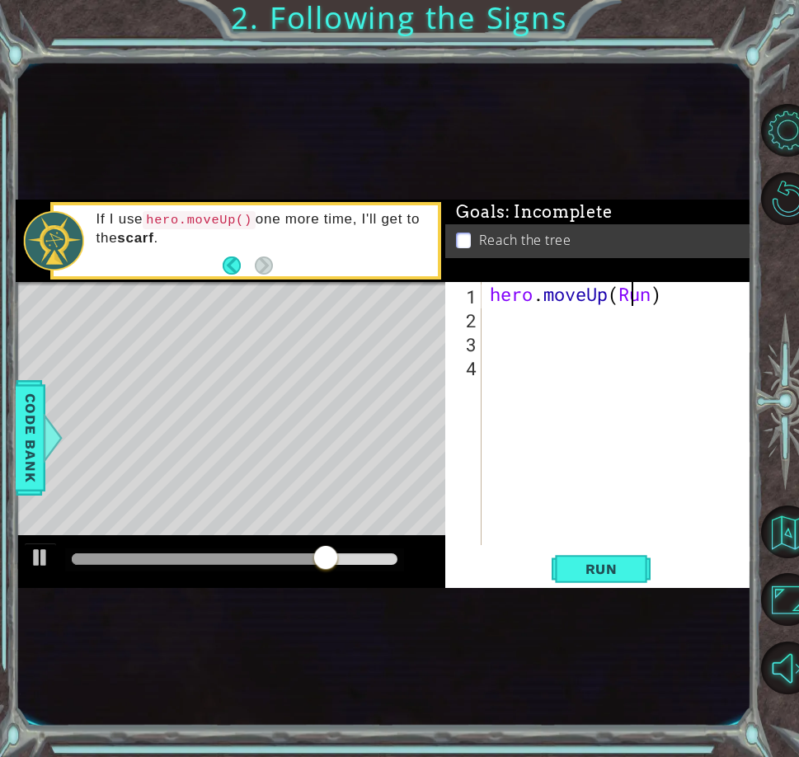
scroll to position [0, 1]
click at [575, 563] on span "Run" at bounding box center [601, 569] width 65 height 16
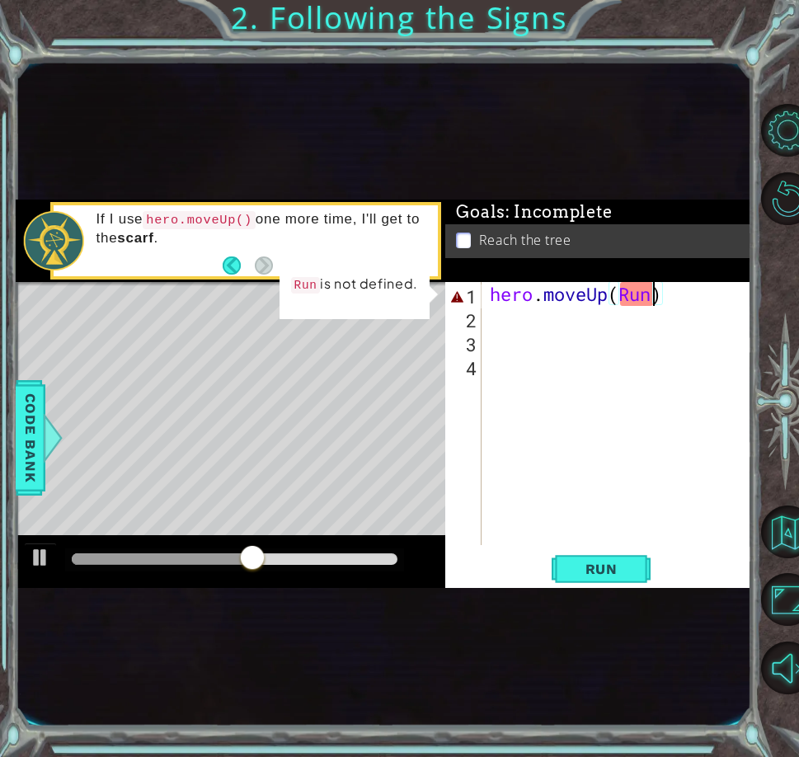
click at [658, 287] on div "hero . moveUp ( Run )" at bounding box center [621, 437] width 270 height 311
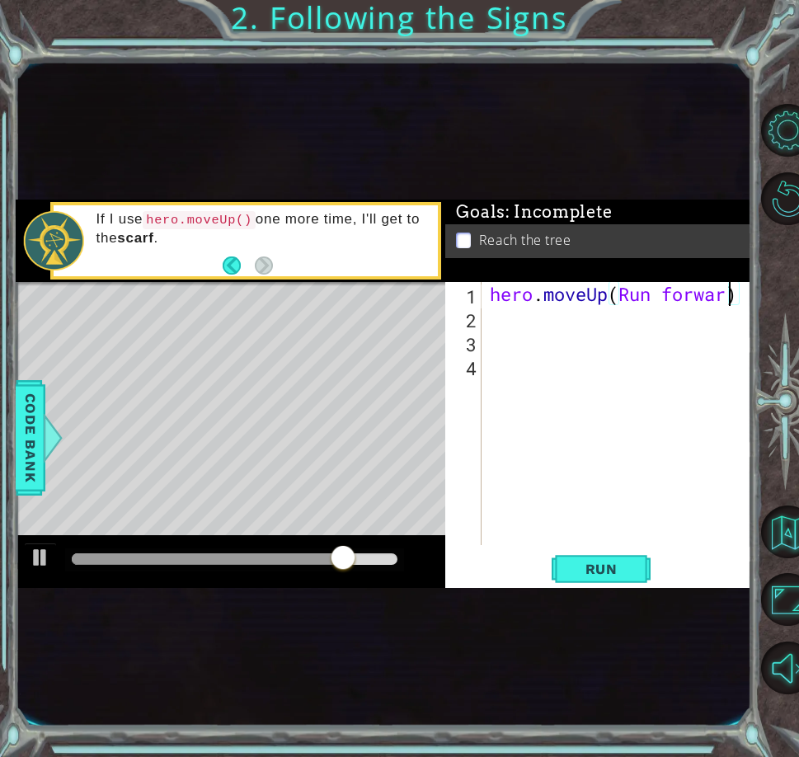
scroll to position [0, 11]
type textarea "hero.moveUp(Run forward)"
click at [617, 551] on div "hero.moveUp(Run forward) 1 2 3 4 hero . moveUp ( Run forward ) הההההההההההההההה…" at bounding box center [597, 434] width 305 height 305
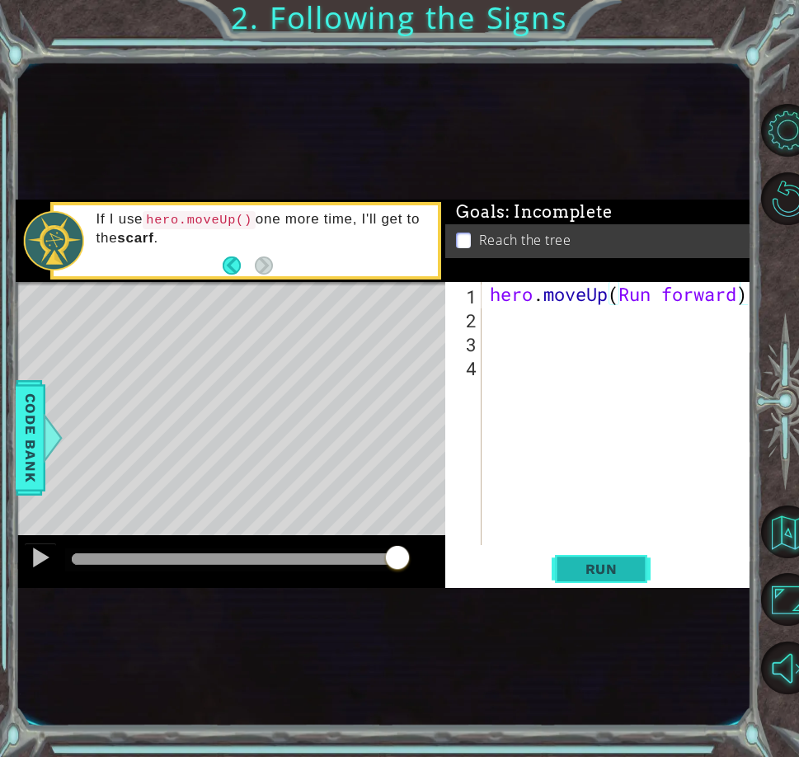
click at [616, 554] on button "Run" at bounding box center [601, 569] width 99 height 31
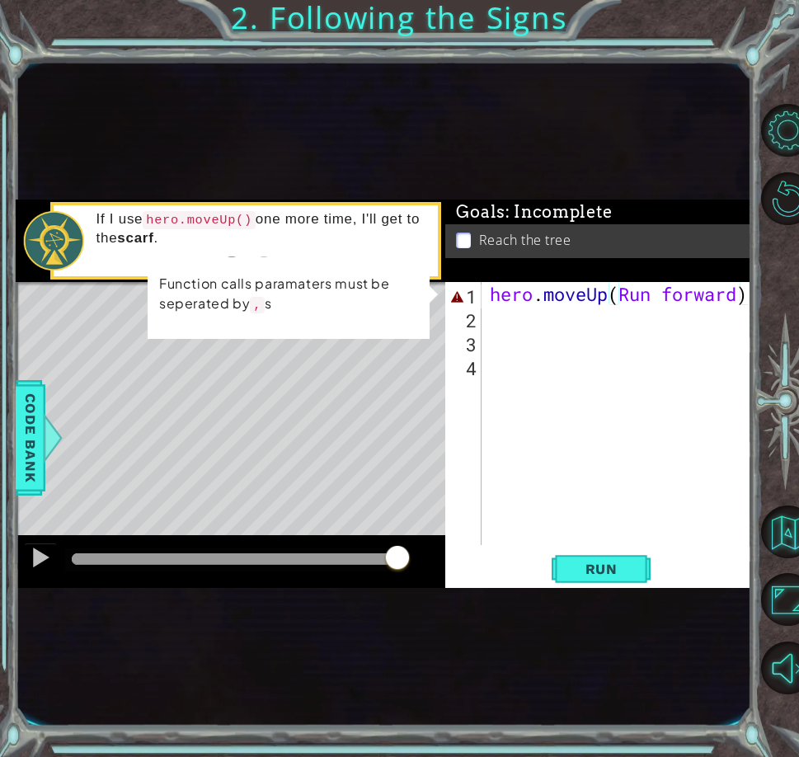
click at [51, 403] on div "methods hero moveUp(steps) Code Bank If I use hero.moveUp() one more time, I'll…" at bounding box center [383, 393] width 735 height 387
click at [18, 425] on span "Code Bank" at bounding box center [30, 437] width 26 height 101
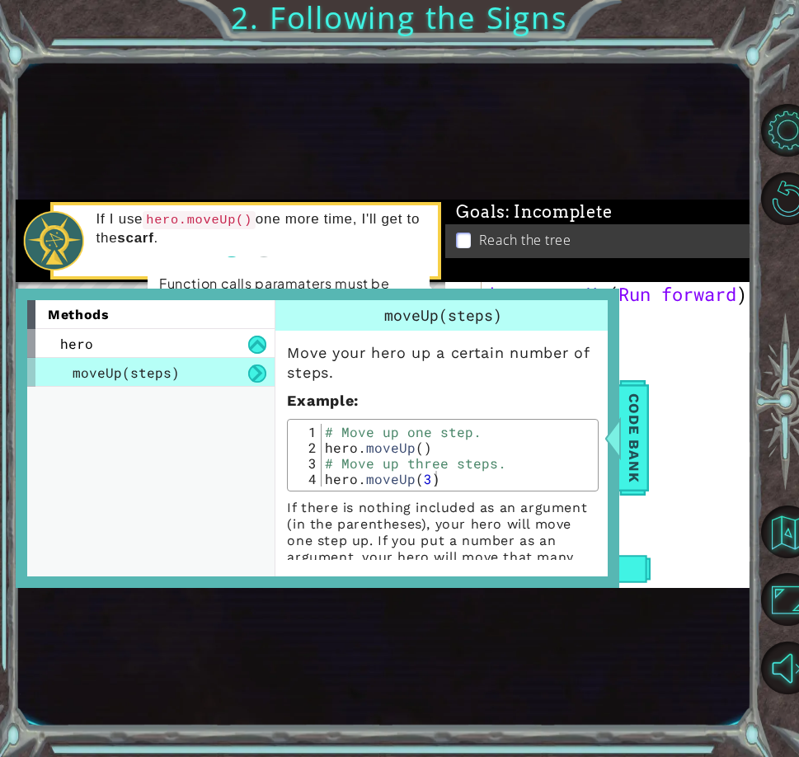
click at [673, 418] on div "hero . moveUp ( Run forward )" at bounding box center [621, 437] width 270 height 311
click at [646, 434] on span "Code Bank" at bounding box center [634, 437] width 26 height 101
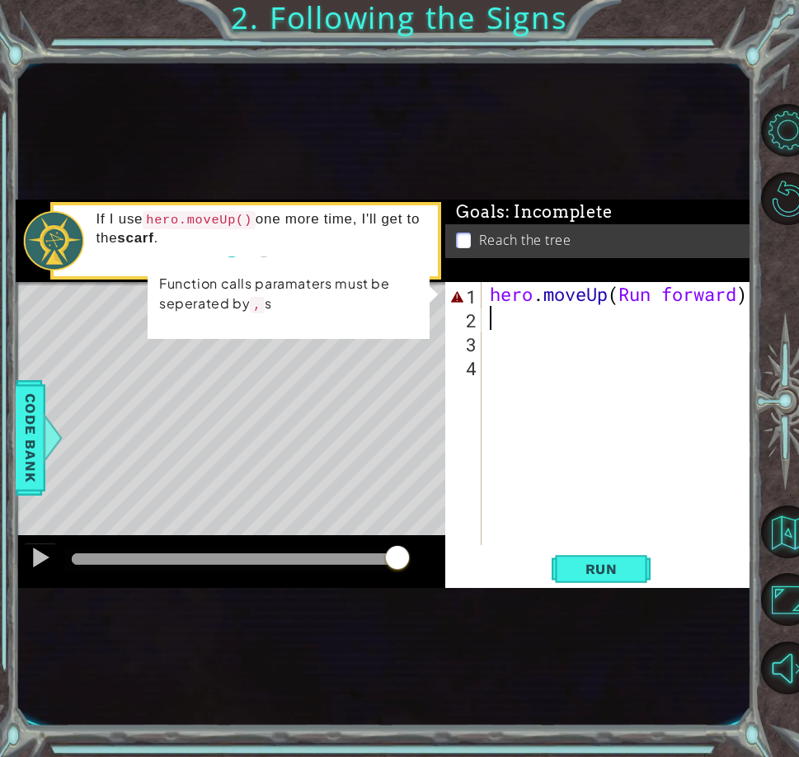
click at [679, 317] on div "hero . moveUp ( Run forward )" at bounding box center [621, 437] width 270 height 311
click at [688, 315] on div "hero . moveUp ( Run forward )" at bounding box center [621, 437] width 270 height 311
click at [695, 312] on div "hero . moveUp ( Run forward )" at bounding box center [621, 437] width 270 height 311
click at [672, 312] on div "hero . moveUp ( Run forward )" at bounding box center [621, 437] width 270 height 311
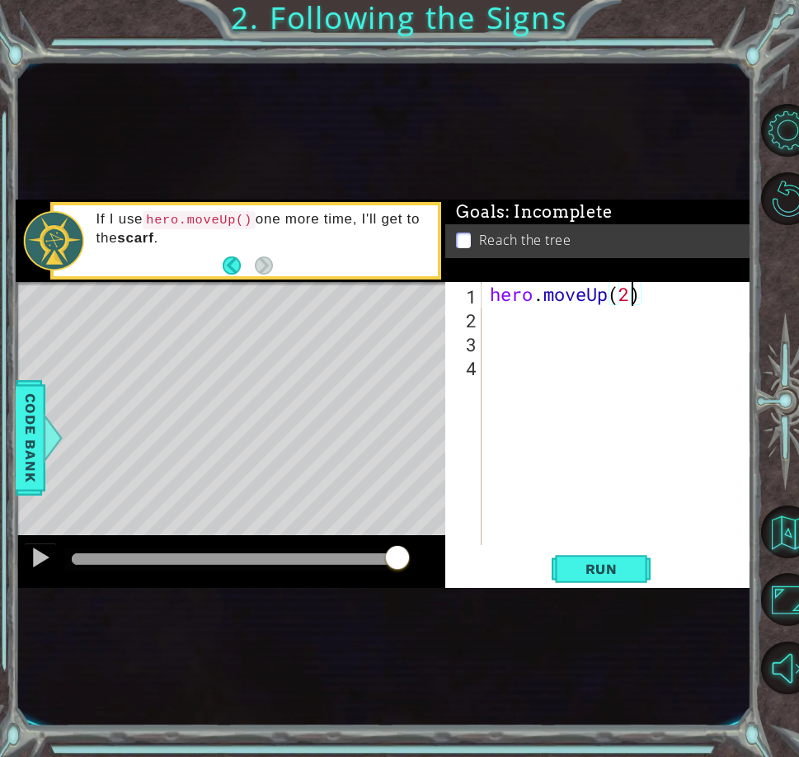
scroll to position [0, 6]
type textarea "hero.moveUp(2)"
click at [613, 564] on span "Run" at bounding box center [601, 569] width 65 height 16
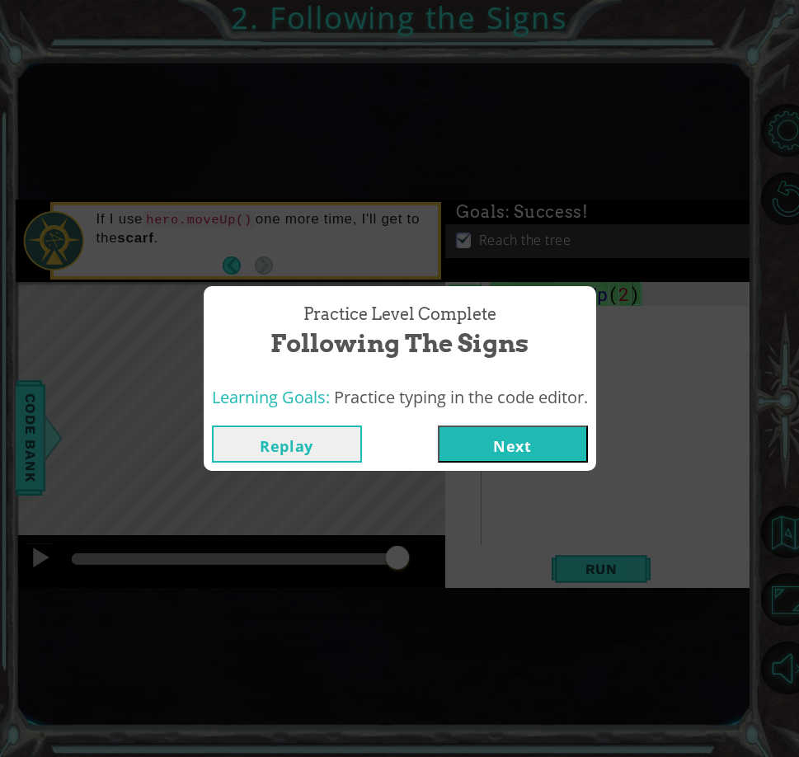
click at [487, 448] on button "Next" at bounding box center [513, 443] width 150 height 37
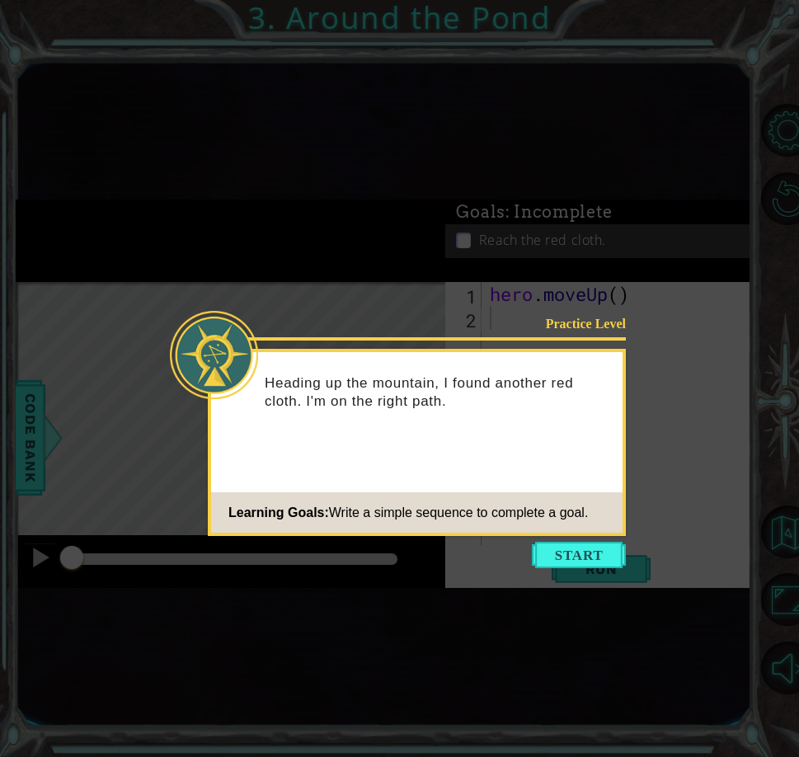
click at [580, 580] on body "1 ההההההההההההההההההההההההההההההההההההההההההההההההההההההההההההההההההההההההההההה…" at bounding box center [399, 378] width 799 height 757
click at [565, 557] on button "Start" at bounding box center [579, 555] width 94 height 26
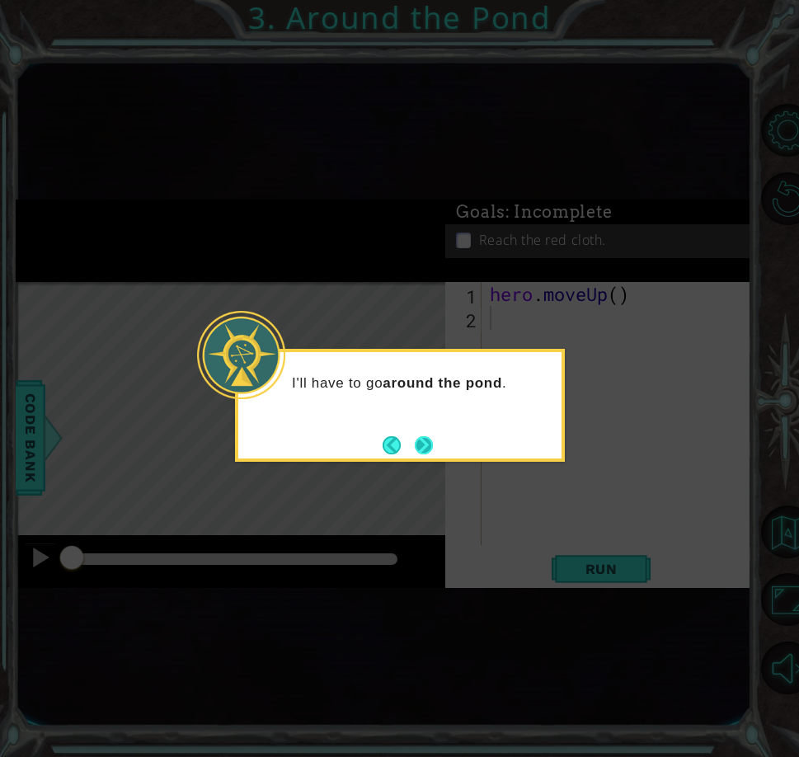
click at [426, 441] on button "Next" at bounding box center [423, 444] width 23 height 23
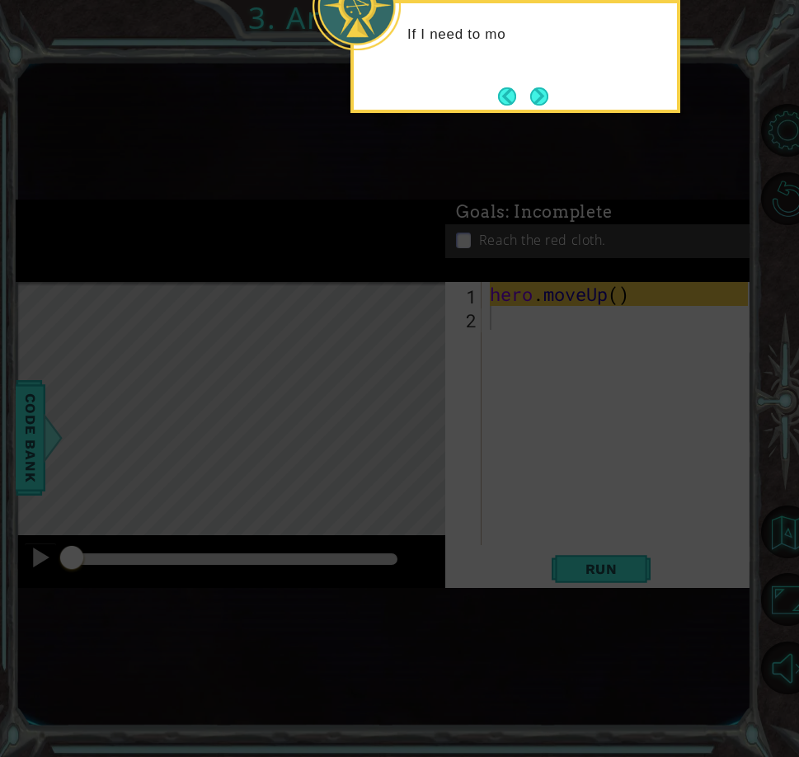
click at [439, 437] on icon at bounding box center [399, 306] width 799 height 901
click at [547, 98] on button "Next" at bounding box center [540, 96] width 26 height 26
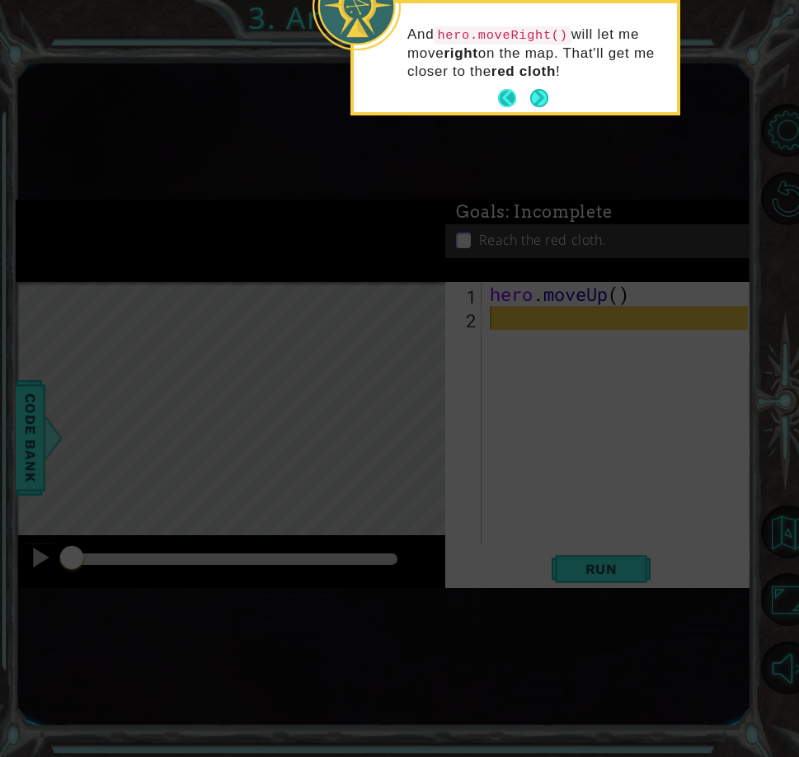
click at [529, 106] on button "Next" at bounding box center [539, 99] width 20 height 20
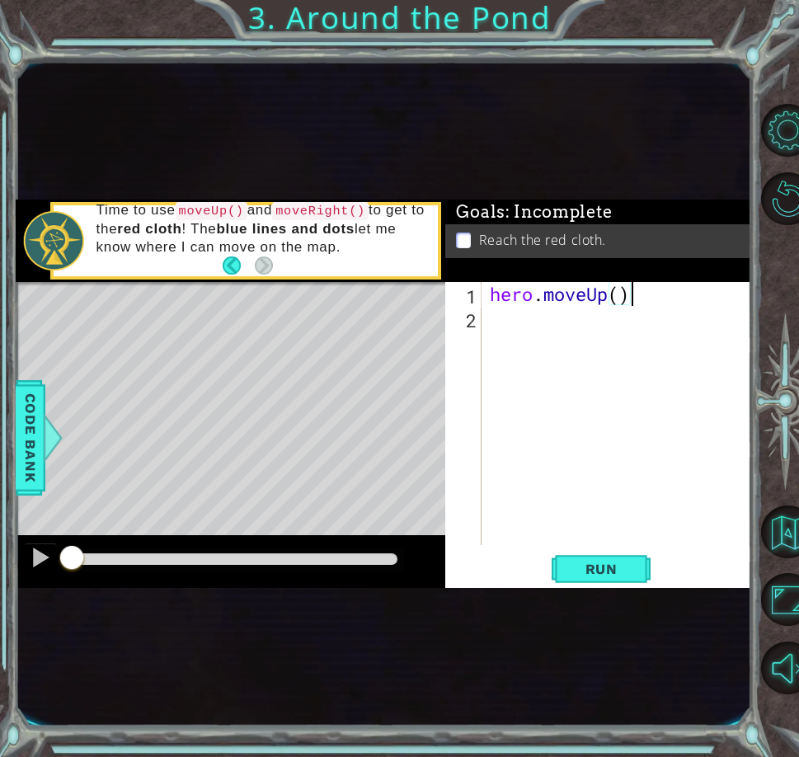
click at [641, 303] on div "hero . moveUp ( )" at bounding box center [621, 437] width 270 height 311
type textarea "hero.moveUp(2)"
click at [505, 336] on div "hero . moveUp ( 2 )" at bounding box center [621, 437] width 270 height 311
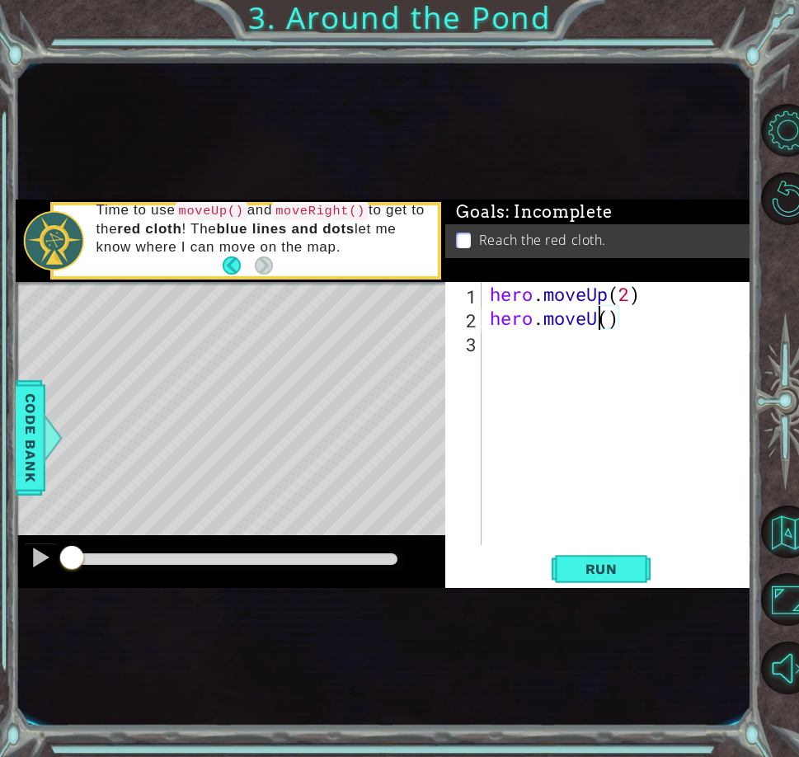
type textarea "hero.moveUp()"
type textarea "hero.moveRight(1)"
type textarea "hero.moveUp(2)"
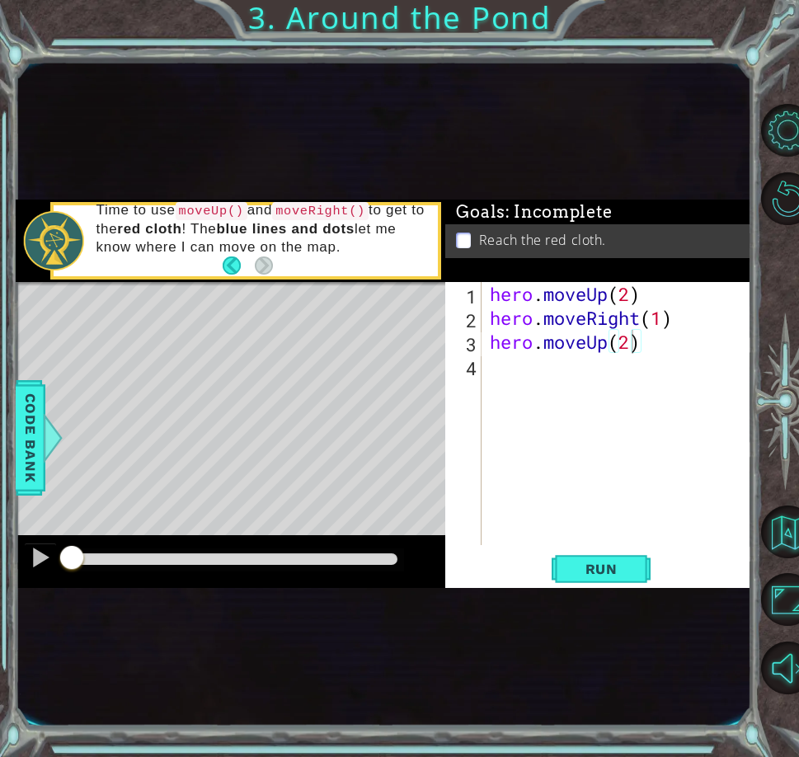
drag, startPoint x: 584, startPoint y: 575, endPoint x: 546, endPoint y: 556, distance: 42.0
click at [582, 575] on span "Run" at bounding box center [601, 569] width 65 height 16
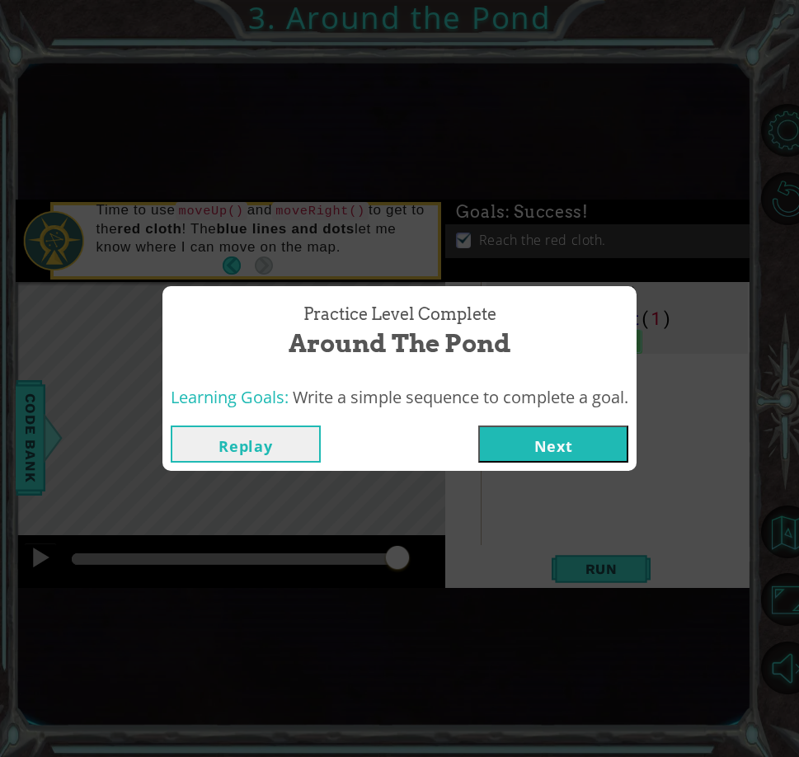
click at [538, 439] on button "Next" at bounding box center [553, 443] width 150 height 37
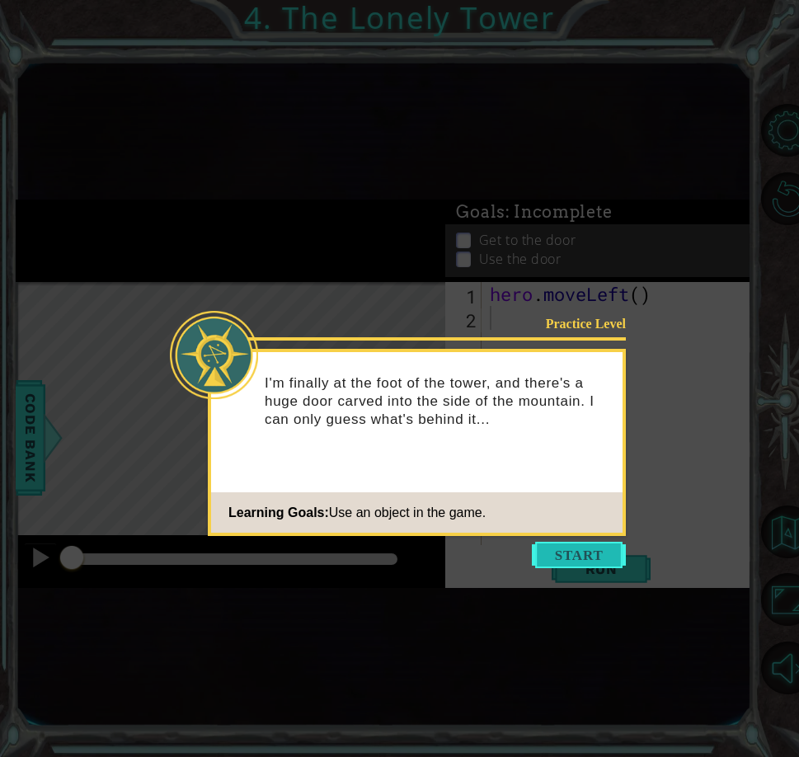
click at [573, 549] on button "Start" at bounding box center [579, 555] width 94 height 26
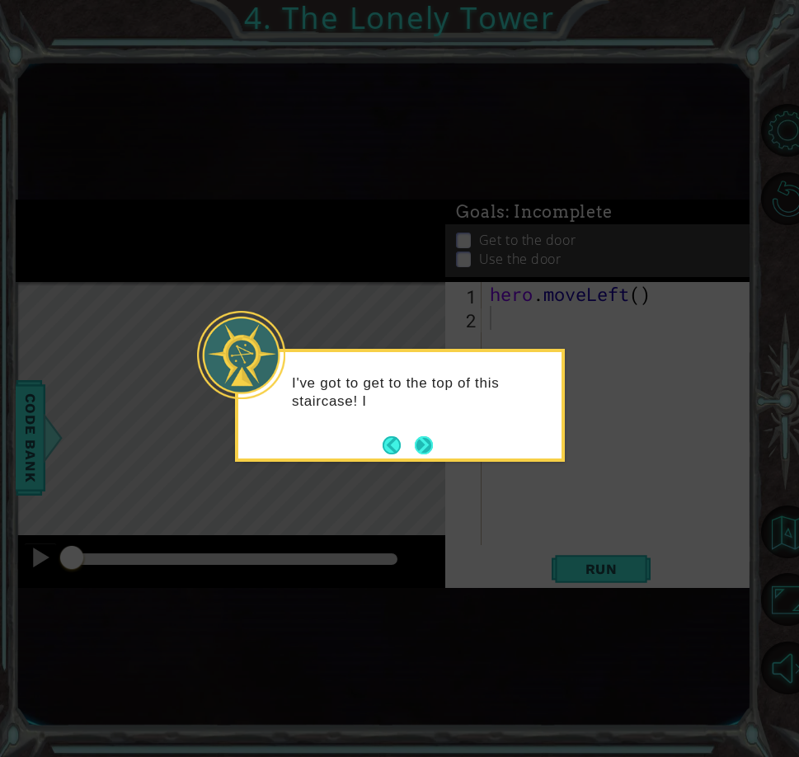
click at [418, 436] on button "Next" at bounding box center [424, 445] width 26 height 26
click at [418, 436] on button "Next" at bounding box center [423, 444] width 23 height 23
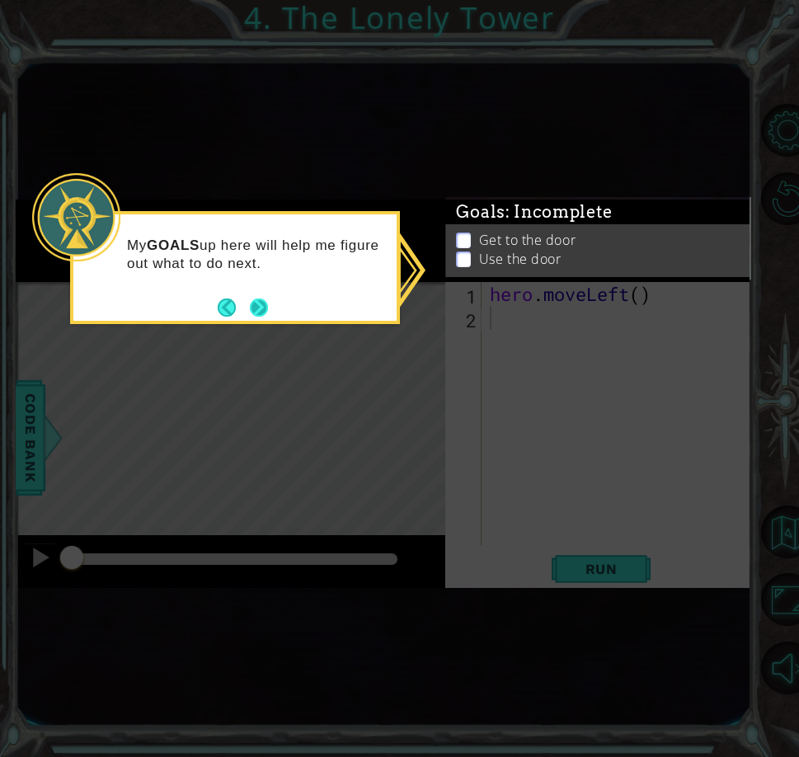
click at [257, 306] on button "Next" at bounding box center [259, 306] width 27 height 27
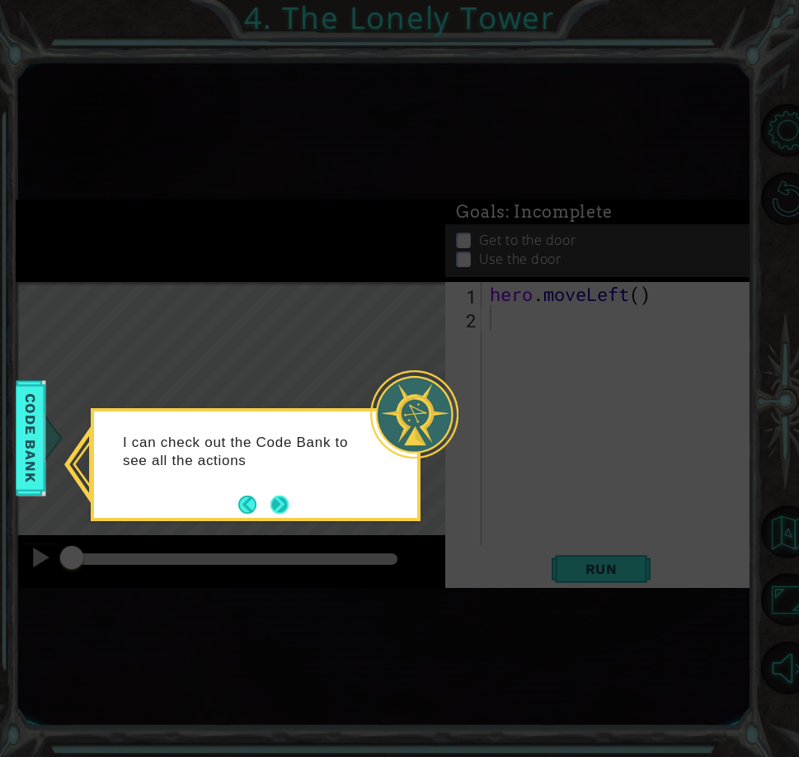
click at [280, 493] on footer at bounding box center [263, 504] width 50 height 25
click at [278, 496] on button "Next" at bounding box center [280, 505] width 20 height 20
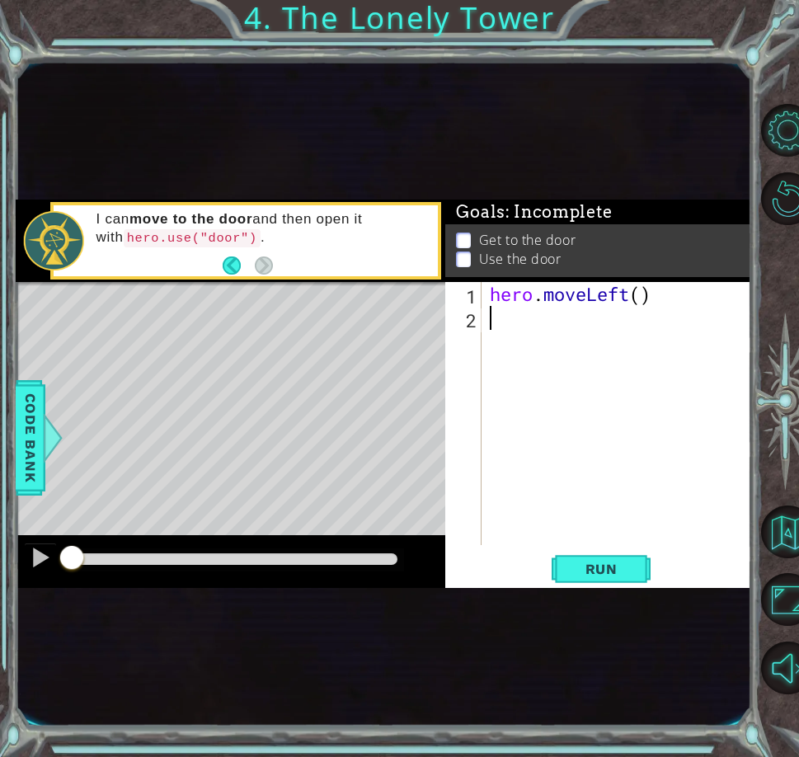
click at [636, 298] on div "hero . moveLeft ( )" at bounding box center [621, 437] width 270 height 311
type textarea "hero.moveLeft(2)"
click at [494, 313] on div "hero . moveLeft ( 2 )" at bounding box center [621, 437] width 270 height 311
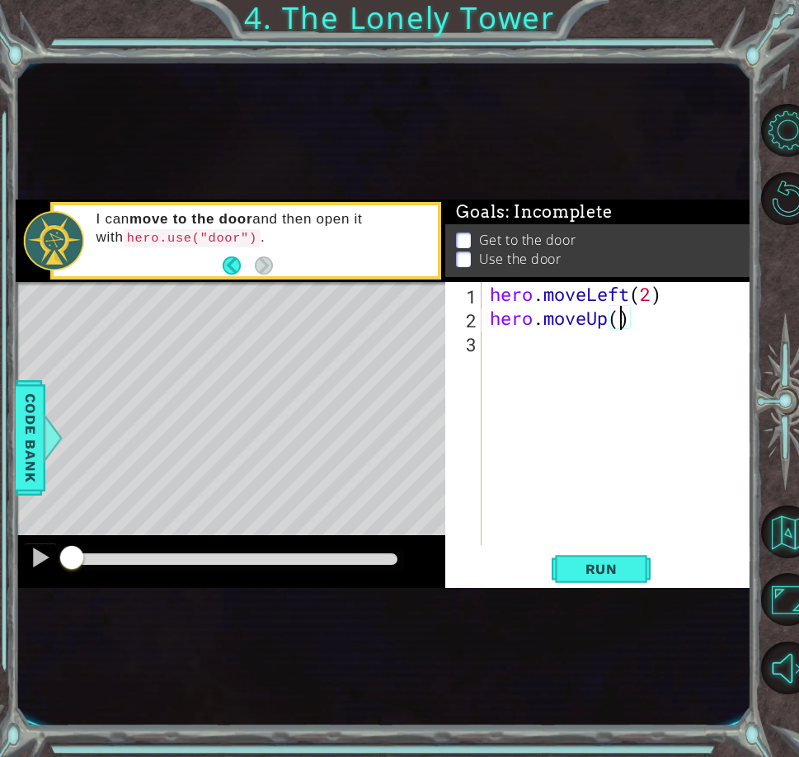
type textarea "hero.moveUp(2)"
type textarea "hero.moveRight(2)"
click at [577, 565] on span "Run" at bounding box center [601, 569] width 65 height 16
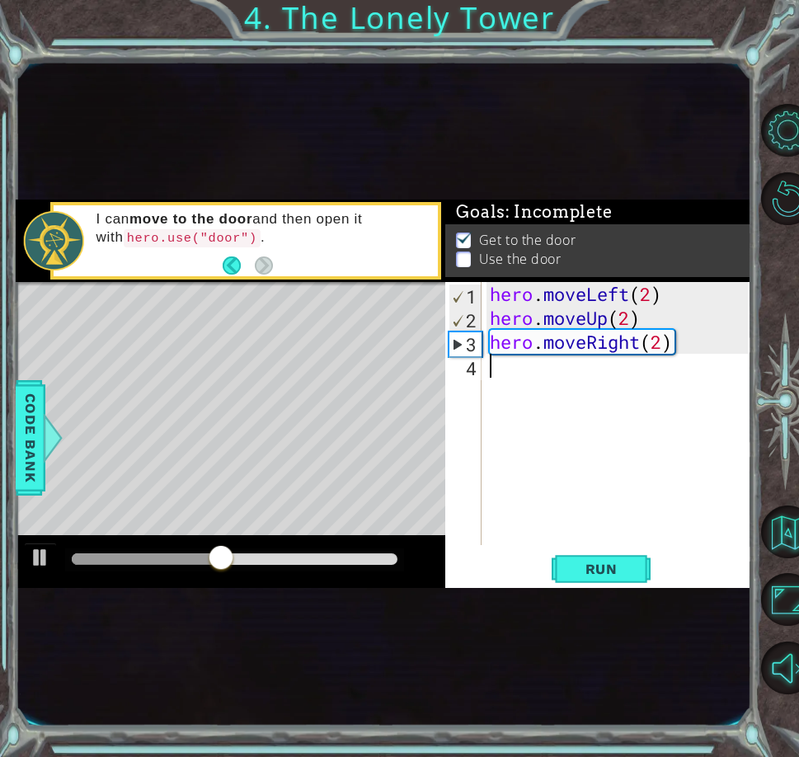
click at [496, 367] on div "hero . moveLeft ( 2 ) hero . moveUp ( 2 ) hero . moveRight ( 2 )" at bounding box center [621, 437] width 270 height 311
type textarea "door"
drag, startPoint x: 622, startPoint y: 578, endPoint x: 660, endPoint y: 538, distance: 55.4
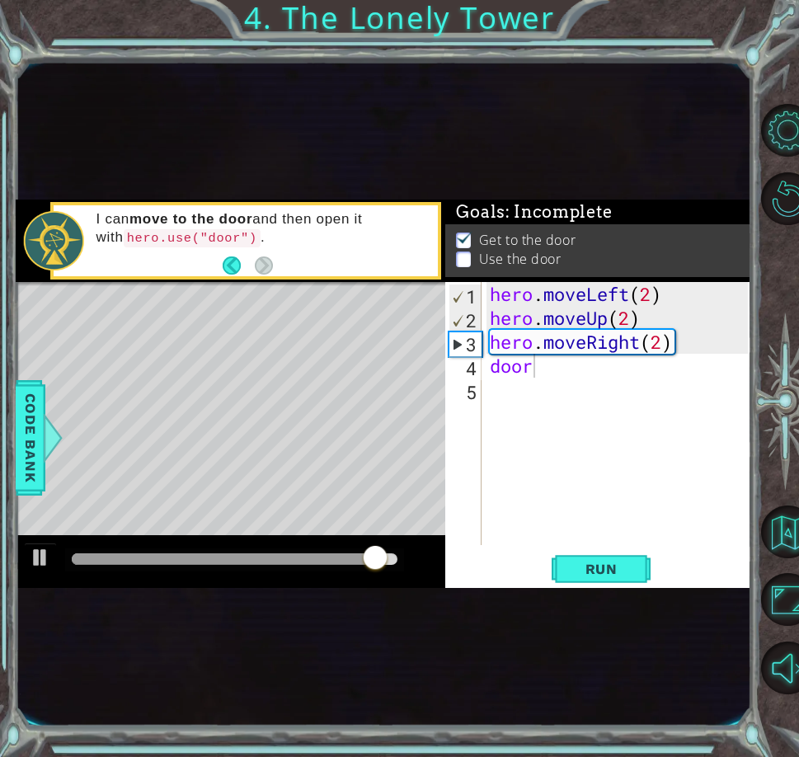
click at [660, 538] on div "door 1 2 3 4 5 hero . moveLeft ( 2 ) hero . moveUp ( 2 ) hero . moveRight ( 2 )…" at bounding box center [597, 434] width 305 height 305
click at [585, 566] on span "Run" at bounding box center [601, 569] width 65 height 16
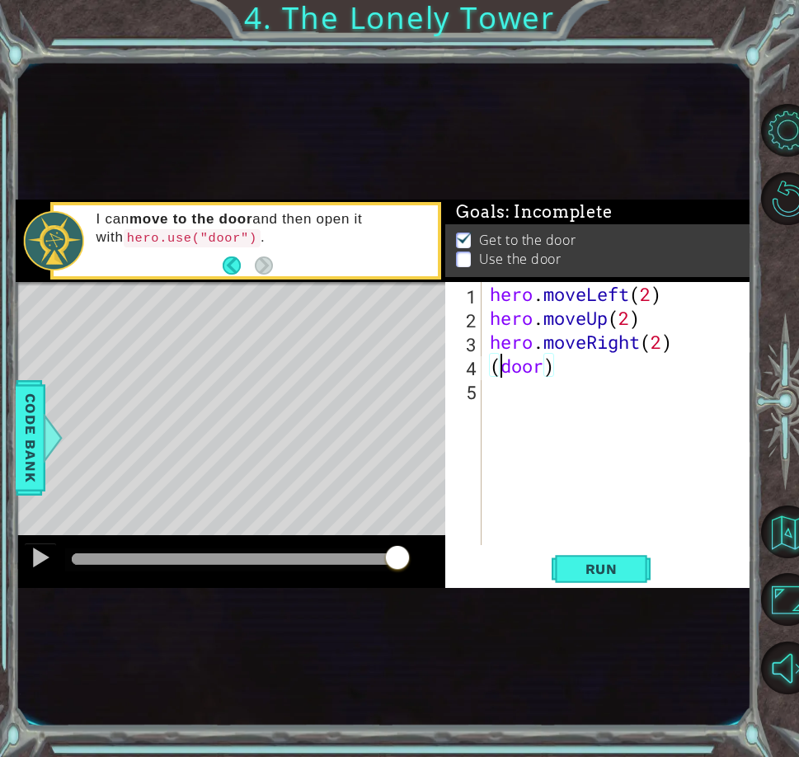
scroll to position [0, 1]
type textarea "(door)"
type textarea "hero.use(door)"
click at [625, 563] on span "Run" at bounding box center [601, 569] width 65 height 16
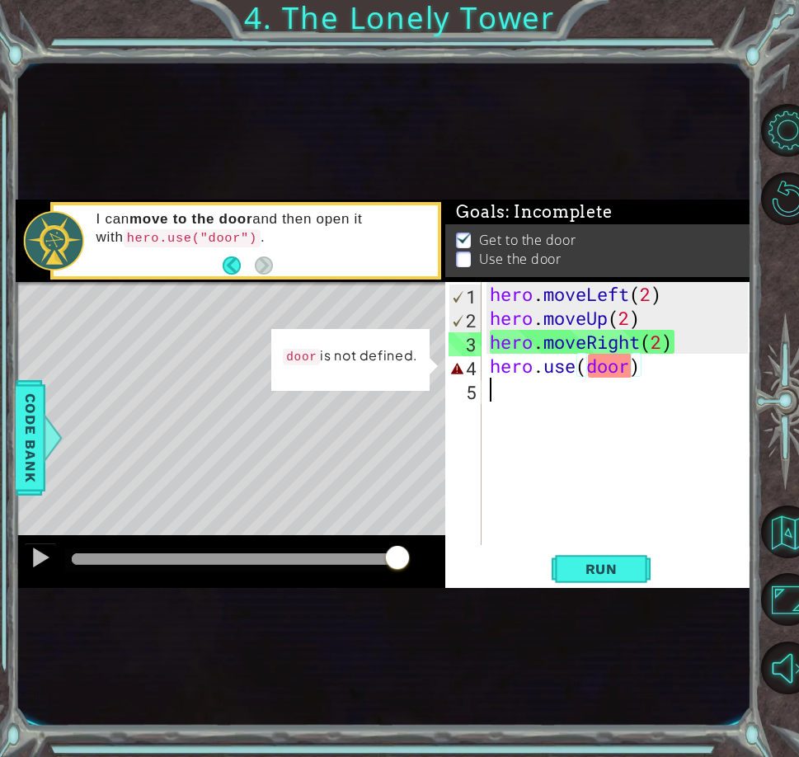
click at [620, 388] on div "hero . moveLeft ( 2 ) hero . moveUp ( 2 ) hero . moveRight ( 2 ) hero . use ( d…" at bounding box center [621, 437] width 270 height 311
click at [615, 389] on div "hero . moveLeft ( 2 ) hero . moveUp ( 2 ) hero . moveRight ( 2 ) hero . use ( d…" at bounding box center [621, 437] width 270 height 311
click at [615, 373] on div "hero . moveLeft ( 2 ) hero . moveUp ( 2 ) hero . moveRight ( 2 ) hero . use ( d…" at bounding box center [621, 437] width 270 height 311
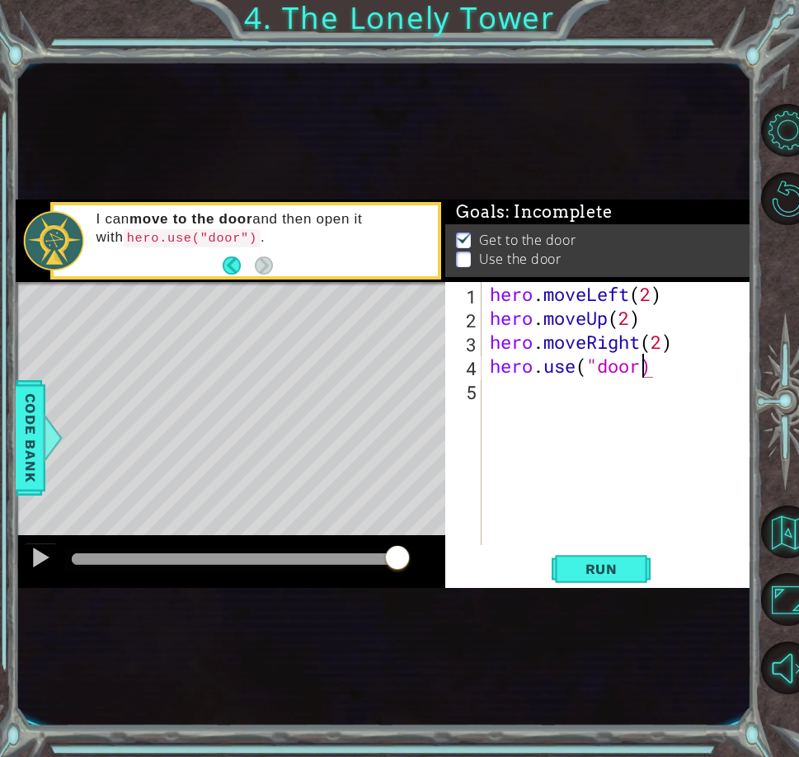
scroll to position [0, 7]
type textarea "hero.use("door")"
click at [610, 578] on button "Run" at bounding box center [601, 569] width 99 height 31
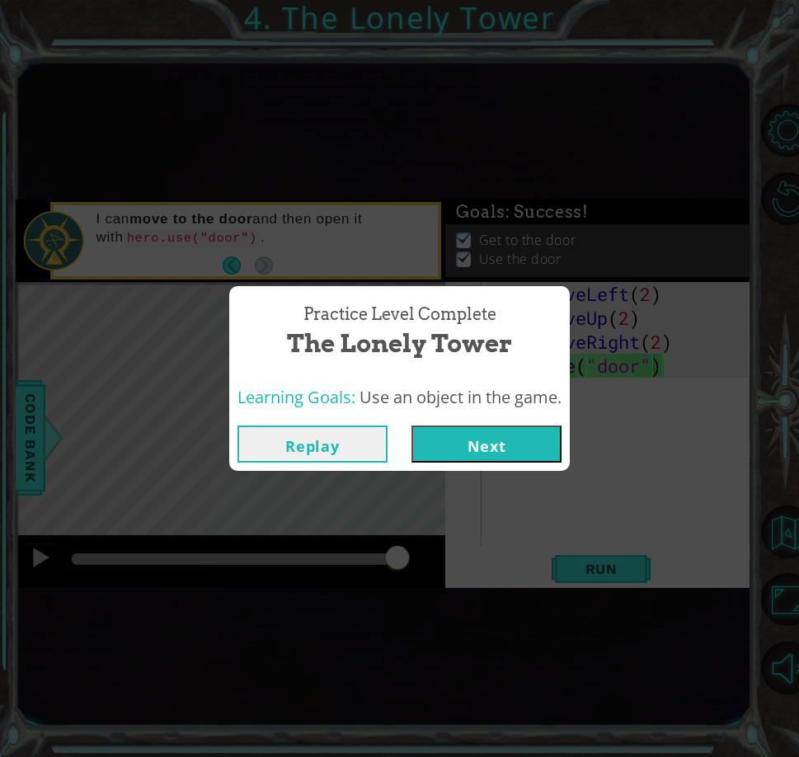
click at [452, 436] on button "Next" at bounding box center [486, 443] width 150 height 37
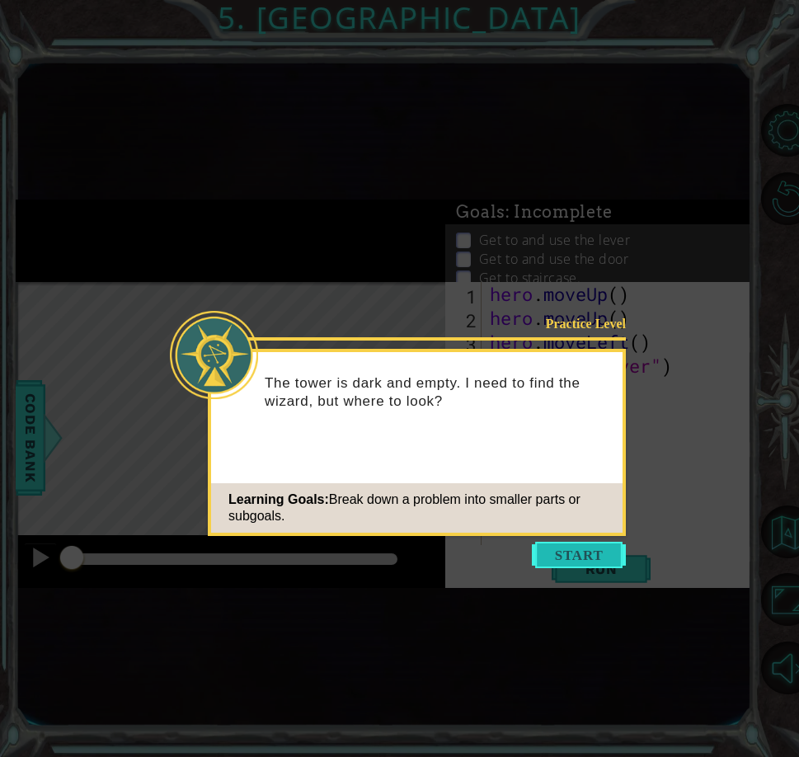
click at [561, 544] on button "Start" at bounding box center [579, 555] width 94 height 26
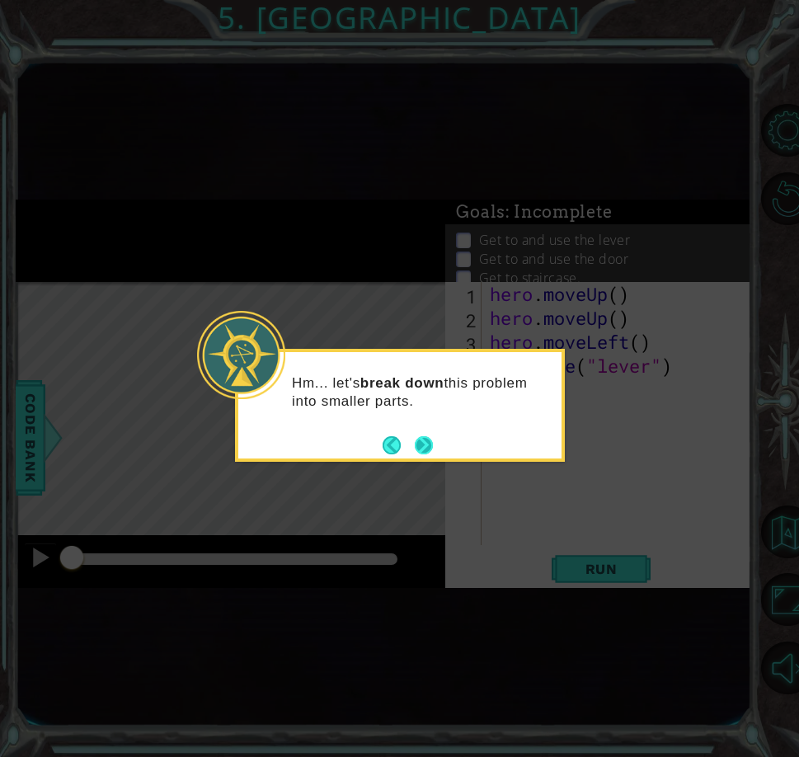
click at [423, 442] on button "Next" at bounding box center [424, 445] width 18 height 18
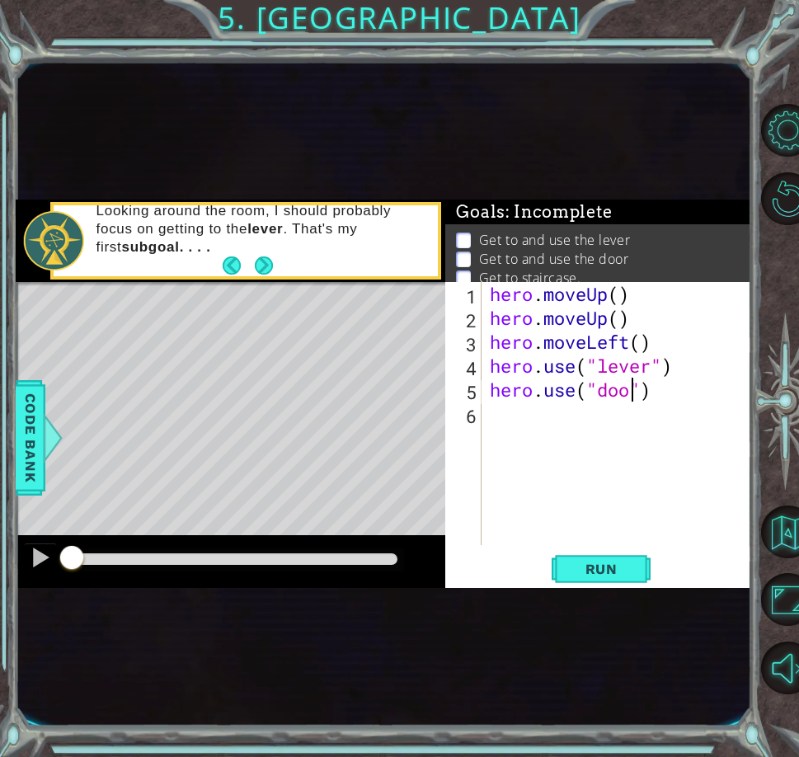
scroll to position [0, 7]
click at [605, 561] on span "Run" at bounding box center [601, 569] width 65 height 16
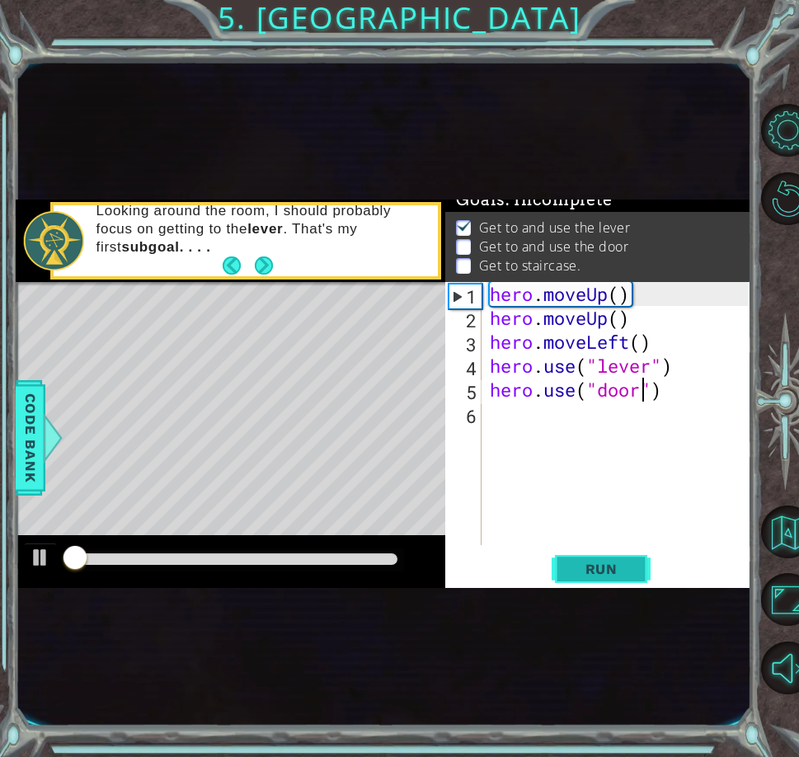
scroll to position [17, 0]
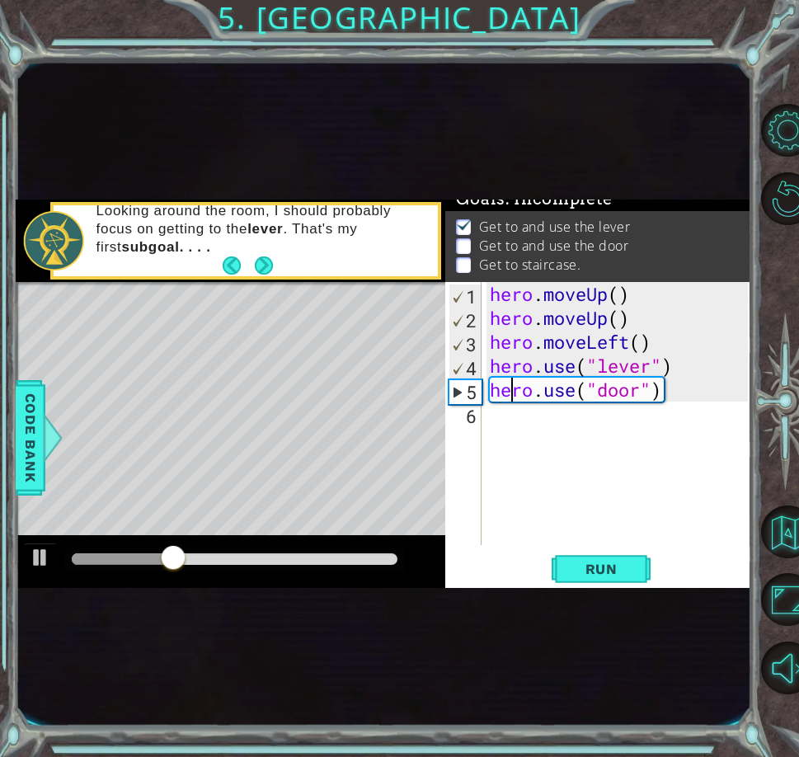
click at [510, 393] on div "hero . moveUp ( ) hero . moveUp ( ) hero . moveLeft ( ) hero . use ( "lever" ) …" at bounding box center [621, 437] width 270 height 311
click at [687, 358] on div "hero . moveUp ( ) hero . moveUp ( ) hero . moveLeft ( ) hero . use ( "lever" ) …" at bounding box center [621, 437] width 270 height 311
type textarea "hero.use("lever")"
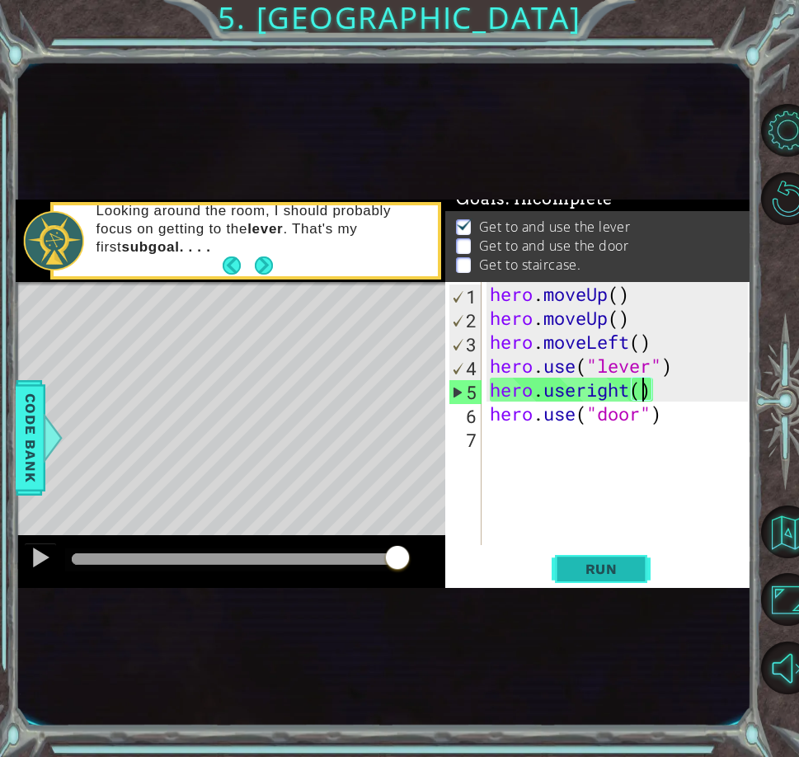
scroll to position [0, 7]
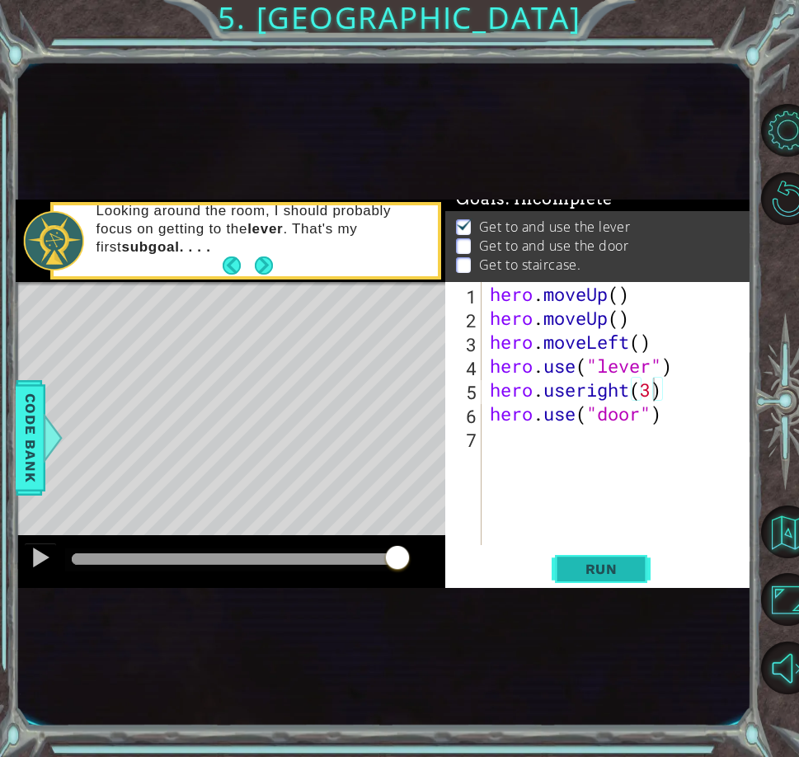
click at [561, 563] on button "Run" at bounding box center [601, 569] width 99 height 31
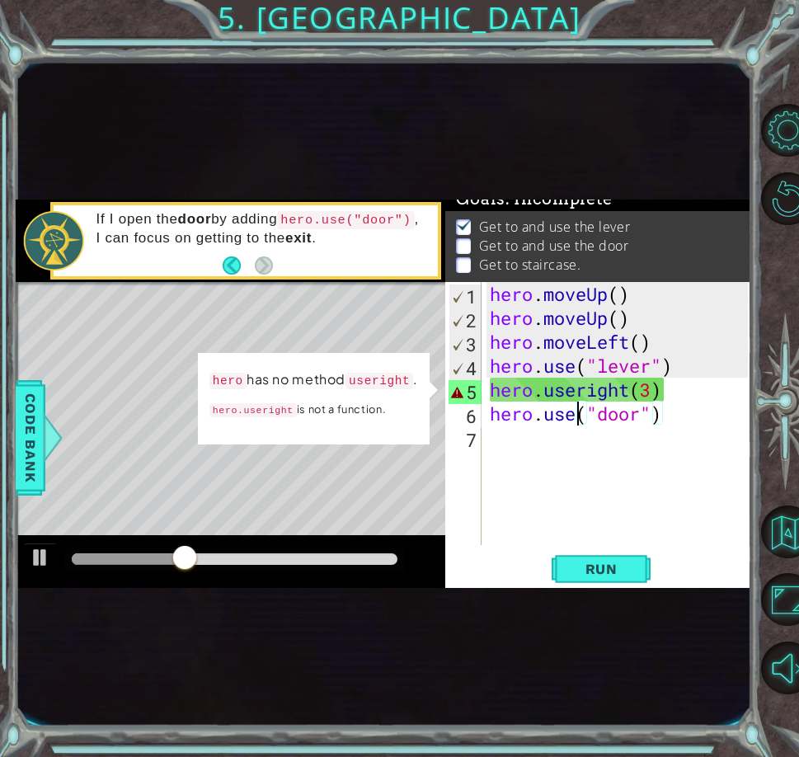
click at [577, 414] on div "hero . moveUp ( ) hero . moveUp ( ) hero . moveLeft ( ) hero . use ( "lever" ) …" at bounding box center [621, 437] width 270 height 311
click at [575, 402] on div "hero . moveUp ( ) hero . moveUp ( ) hero . moveLeft ( ) hero . use ( "lever" ) …" at bounding box center [621, 437] width 270 height 311
click at [585, 394] on div "hero . moveUp ( ) hero . moveUp ( ) hero . moveLeft ( ) hero . use ( "lever" ) …" at bounding box center [621, 437] width 270 height 311
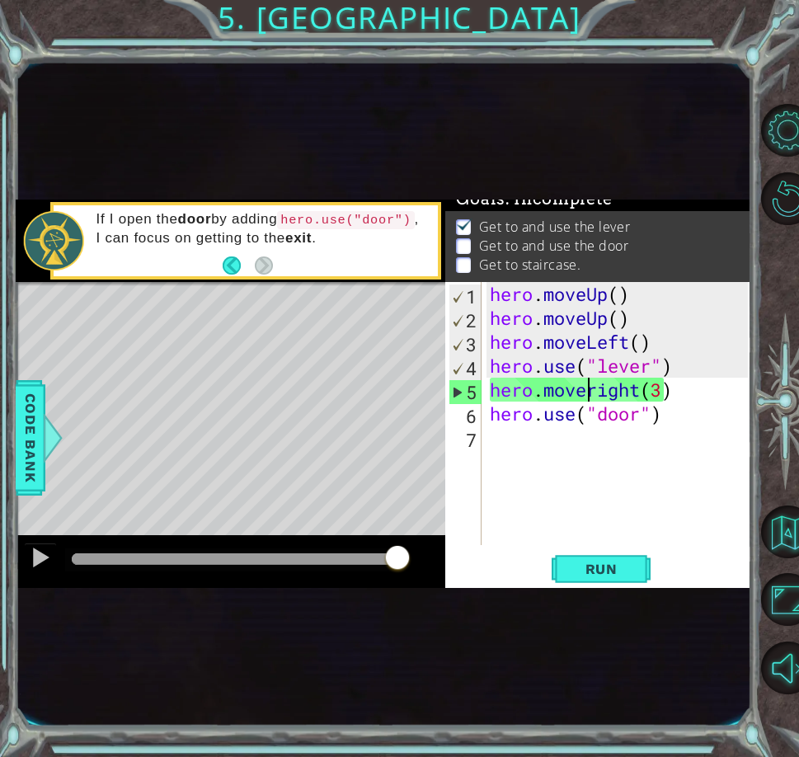
scroll to position [0, 6]
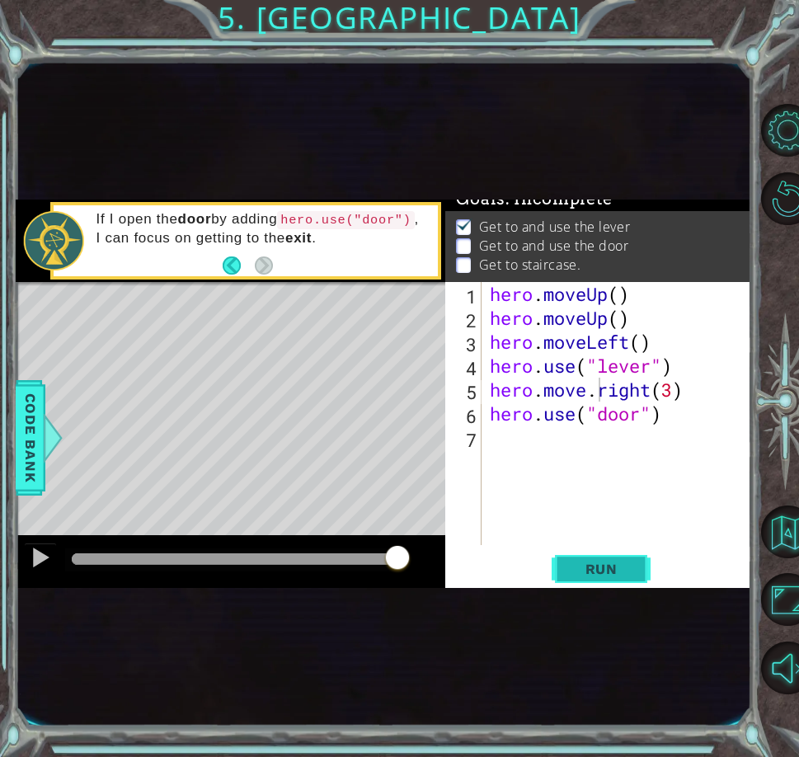
click at [629, 567] on span "Run" at bounding box center [601, 569] width 65 height 16
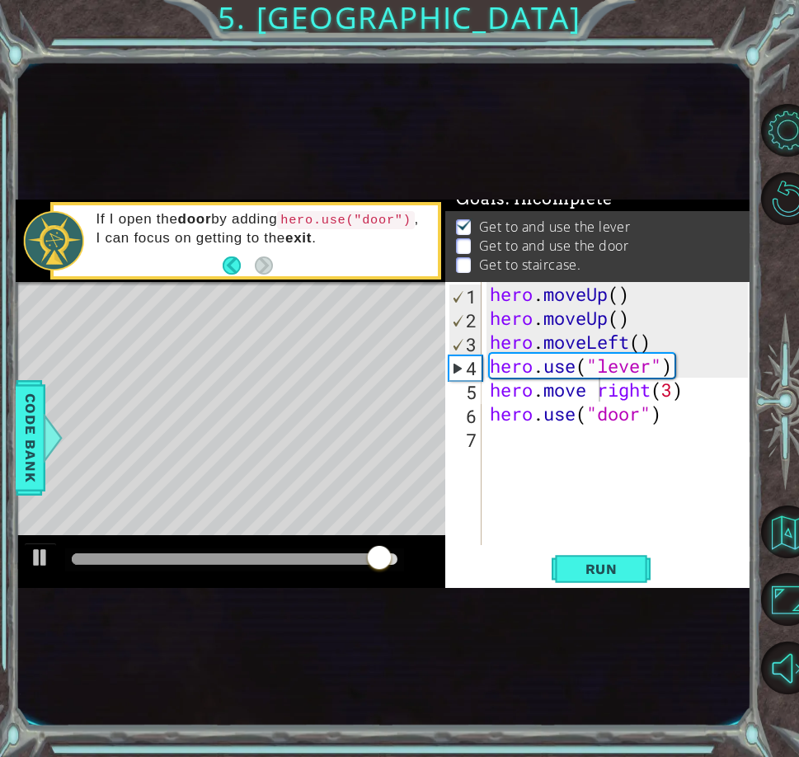
click at [589, 550] on div "hero.move right(3) 1 2 3 4 5 6 7 hero . moveUp ( ) hero . moveUp ( ) hero . mov…" at bounding box center [597, 434] width 305 height 305
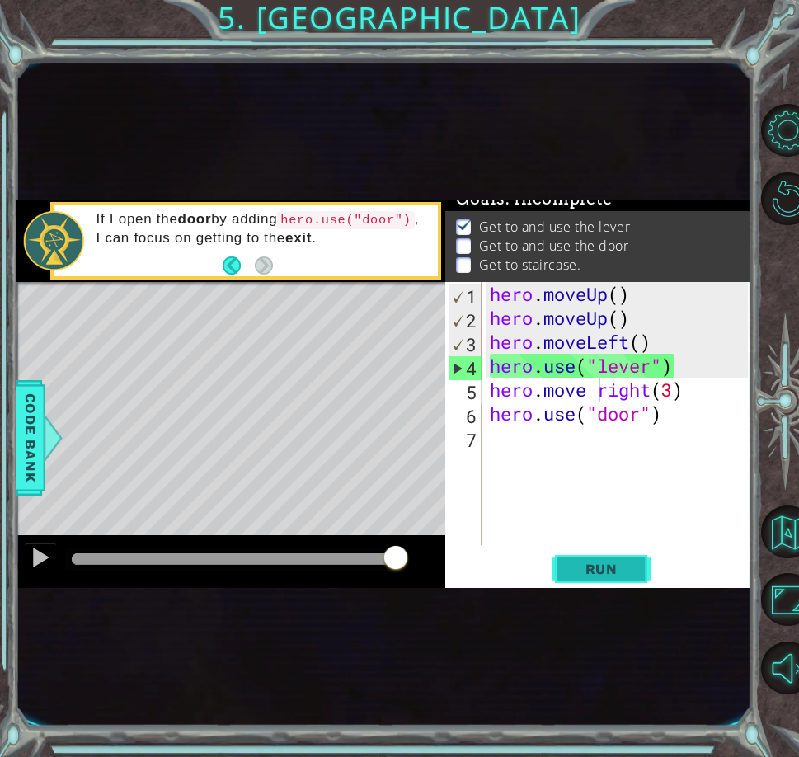
click at [589, 561] on span "Run" at bounding box center [601, 569] width 65 height 16
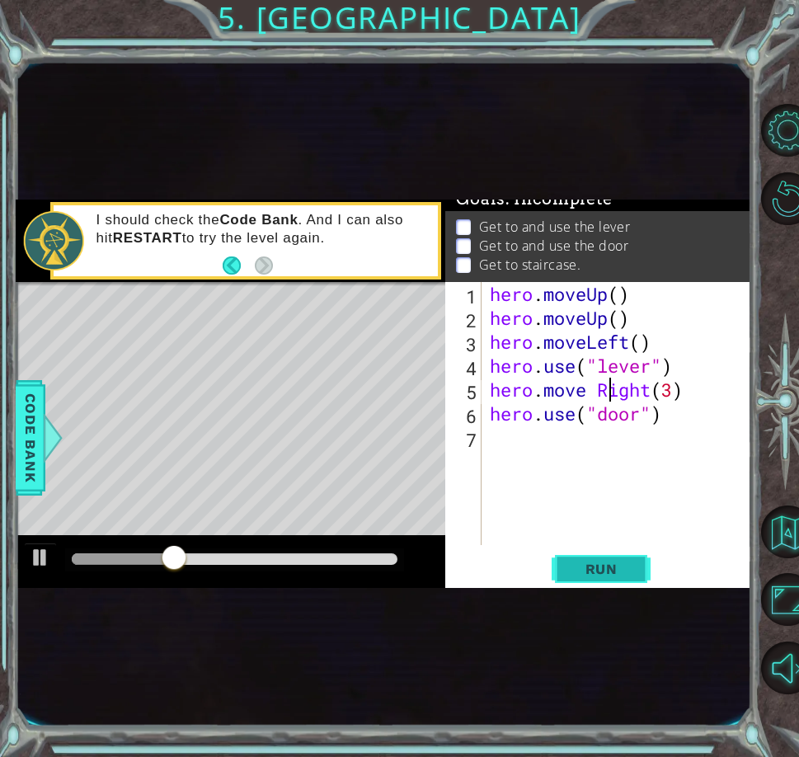
click at [587, 580] on button "Run" at bounding box center [601, 569] width 99 height 31
click at [575, 571] on span "Run" at bounding box center [601, 569] width 65 height 16
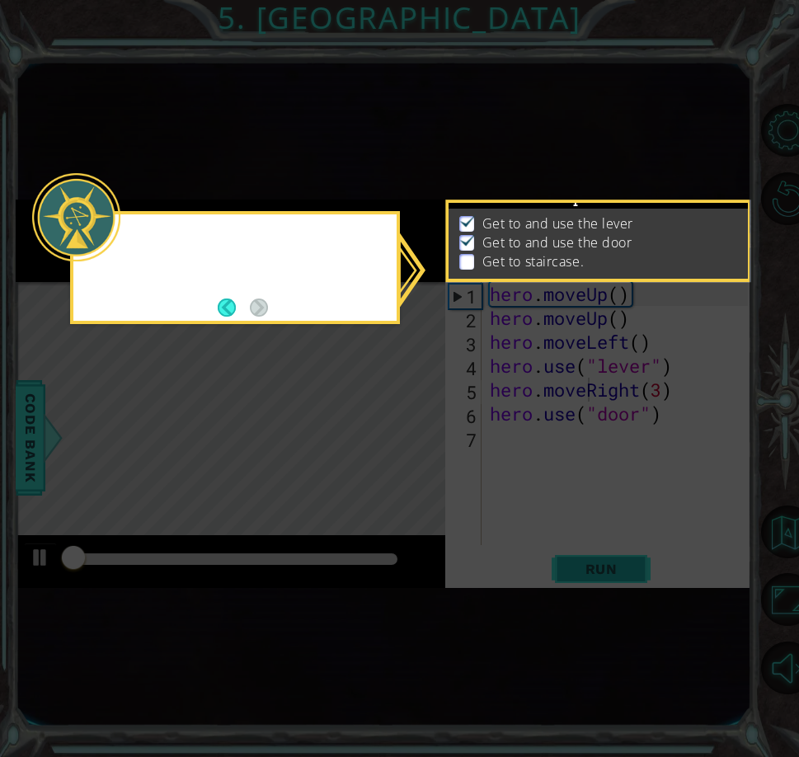
scroll to position [17, 0]
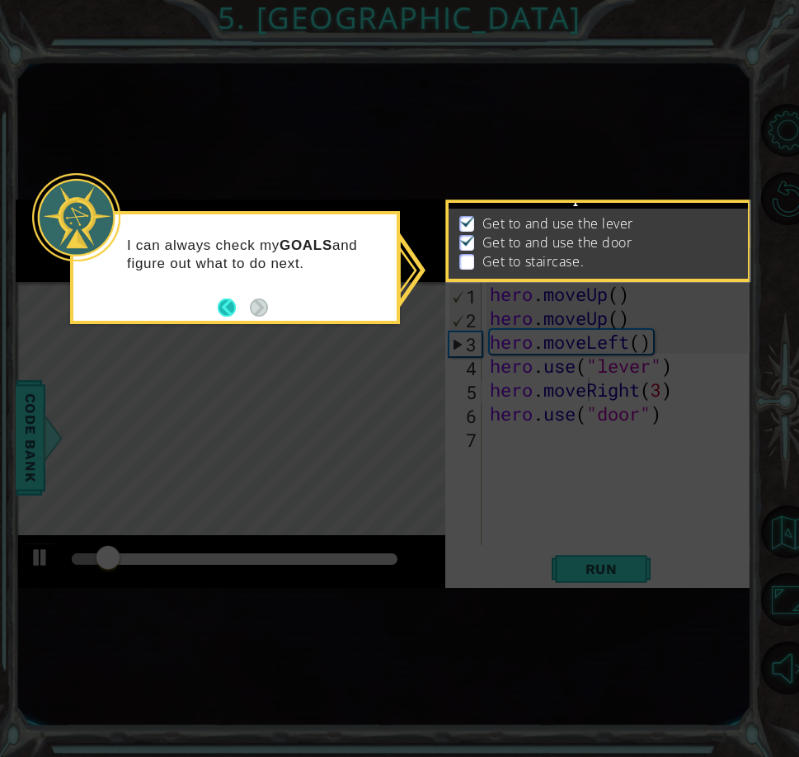
click at [221, 305] on button "Back" at bounding box center [234, 307] width 32 height 18
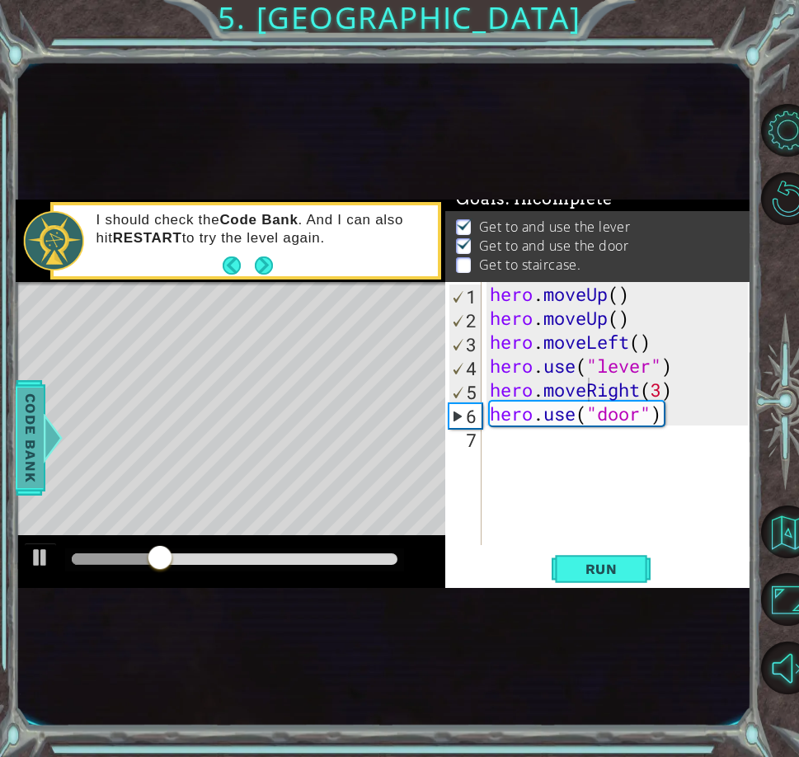
click at [27, 390] on span "Code Bank" at bounding box center [30, 437] width 26 height 101
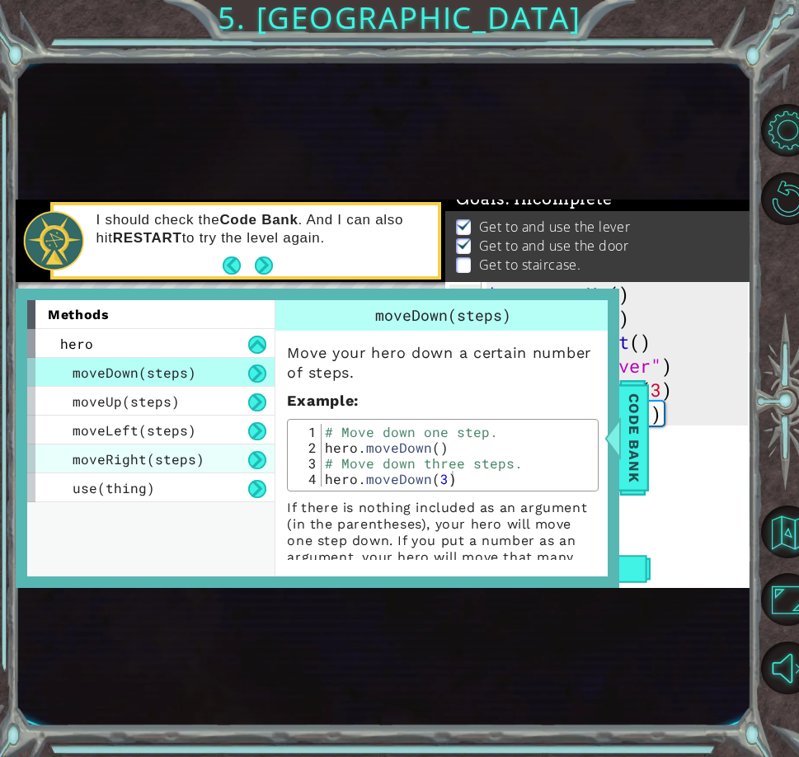
click at [181, 454] on span "moveRight(steps)" at bounding box center [139, 458] width 132 height 17
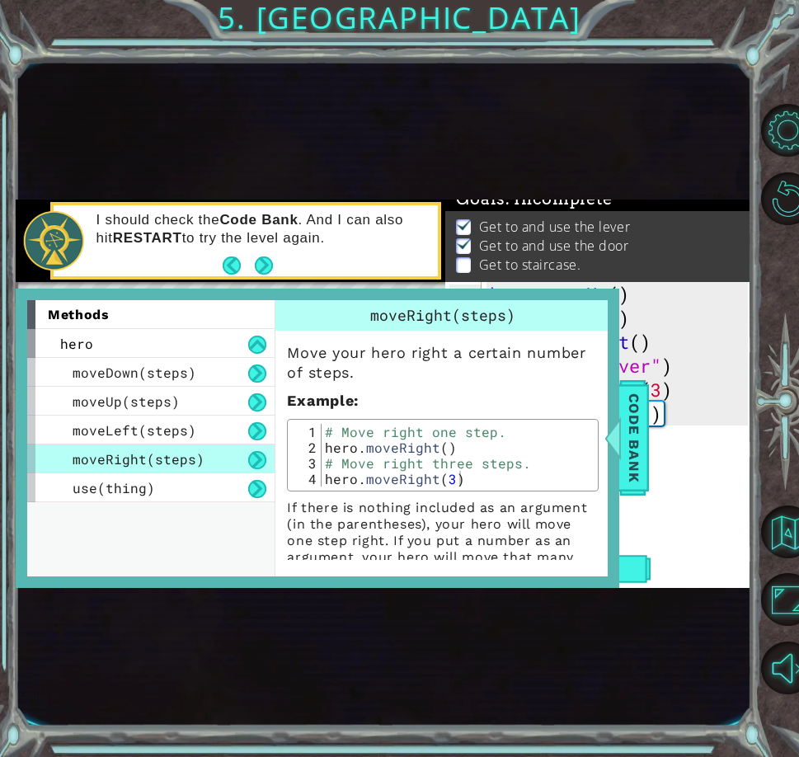
click at [270, 113] on div "1 ההההההההההההההההההההההההההההההההההההההההההההההההההההההההההההההההההההההההההההה…" at bounding box center [383, 393] width 735 height 666
click at [490, 211] on div "Get to and use the lever Get to and use the door Get to staircase." at bounding box center [597, 246] width 305 height 71
click at [472, 336] on div "Move your hero right a certain number of steps. Example : 1 2 3 4 # Move right …" at bounding box center [442, 456] width 335 height 251
click at [615, 402] on div "methods hero moveDown(steps) moveUp(steps) moveLeft(steps) moveRight(steps) use…" at bounding box center [317, 438] width 603 height 298
click at [651, 399] on div "hero . moveUp ( ) hero . moveUp ( ) hero . moveLeft ( ) hero . use ( "lever" ) …" at bounding box center [621, 437] width 270 height 311
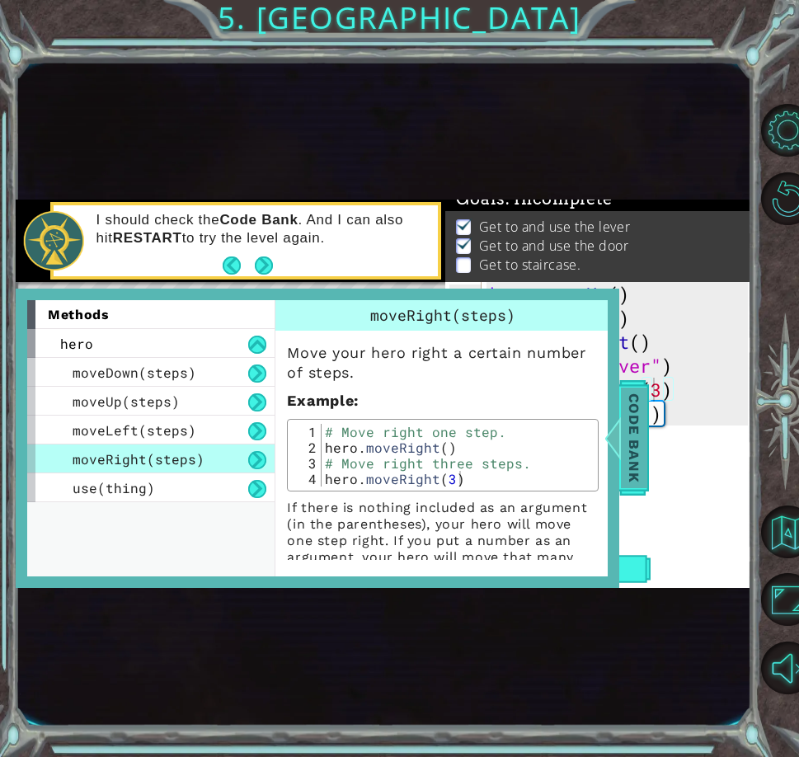
click at [619, 414] on div at bounding box center [613, 437] width 21 height 49
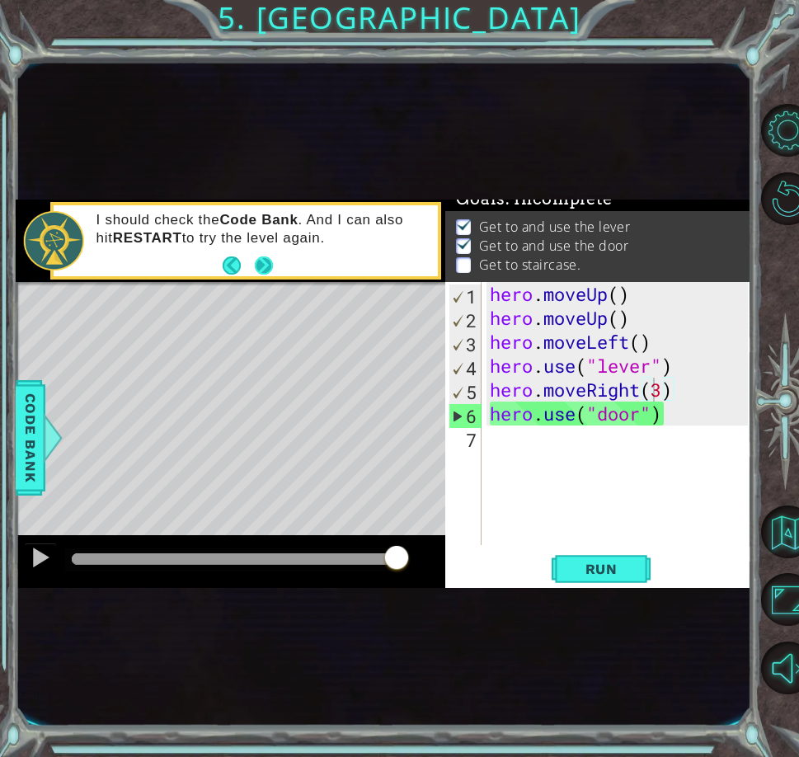
click at [261, 266] on button "Next" at bounding box center [264, 266] width 26 height 26
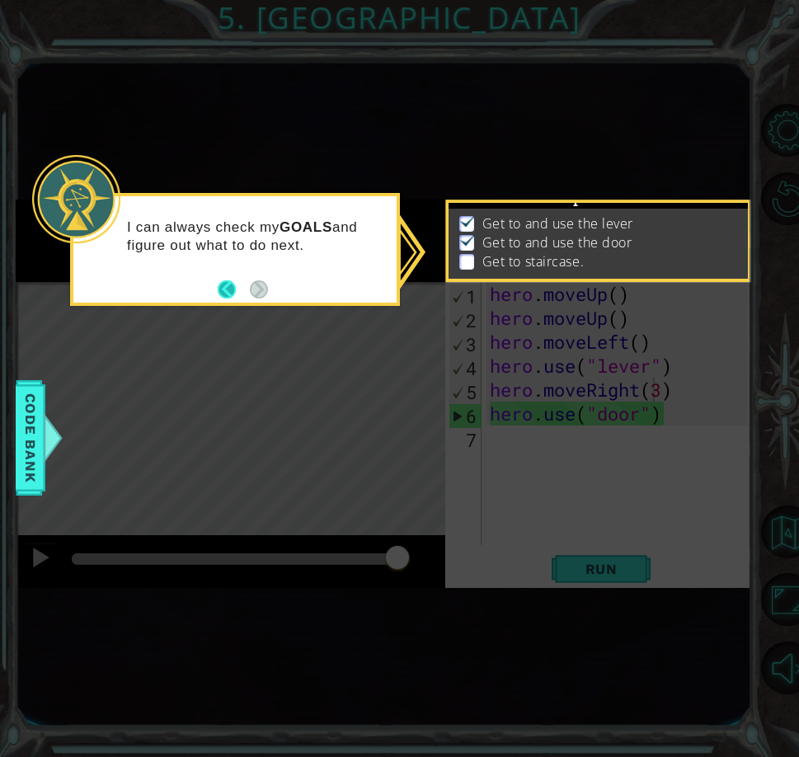
click at [221, 291] on button "Back" at bounding box center [234, 289] width 32 height 18
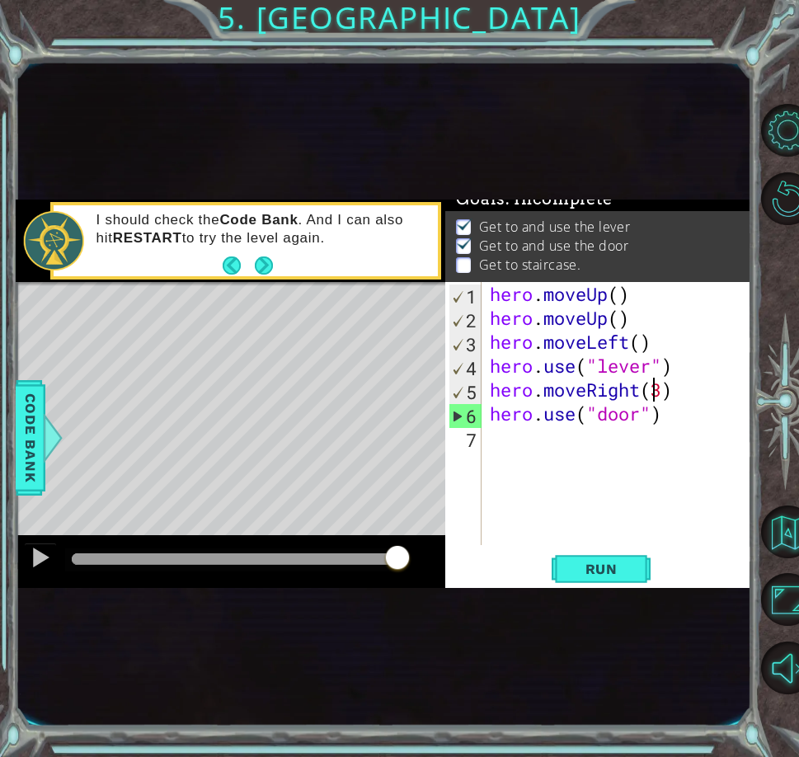
scroll to position [15, 0]
type textarea "hero.use("door")"
type textarea "g"
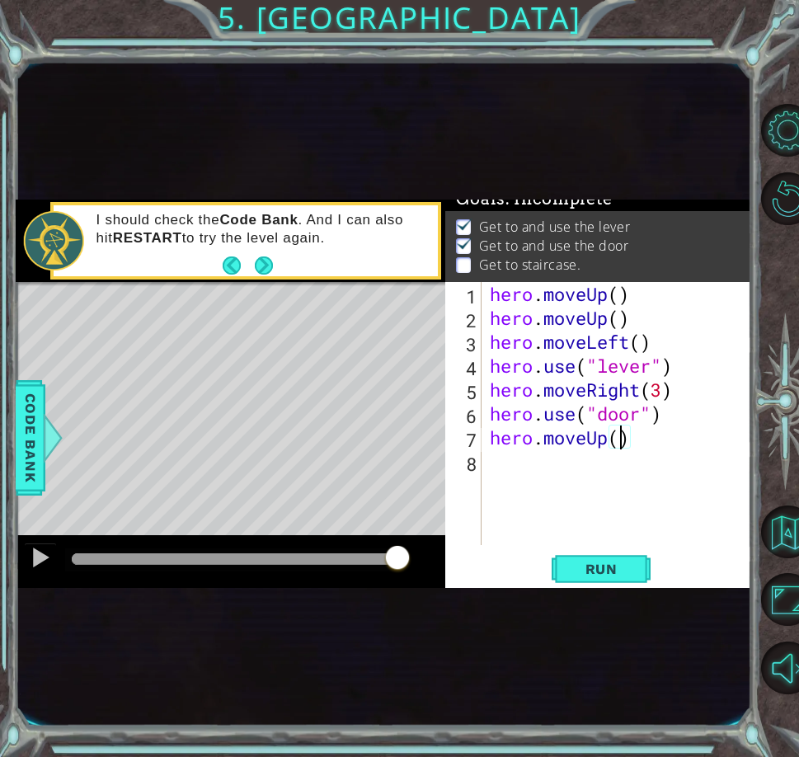
type textarea "hero.moveUp(2)"
type textarea "H"
type textarea "hero.moveUp(3)"
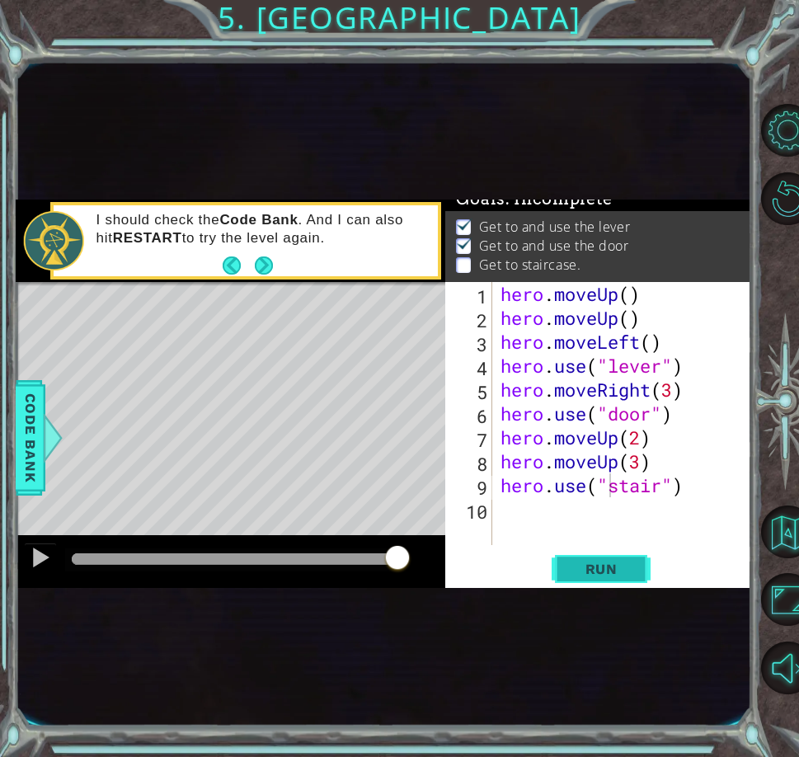
click at [610, 575] on span "Run" at bounding box center [601, 569] width 65 height 16
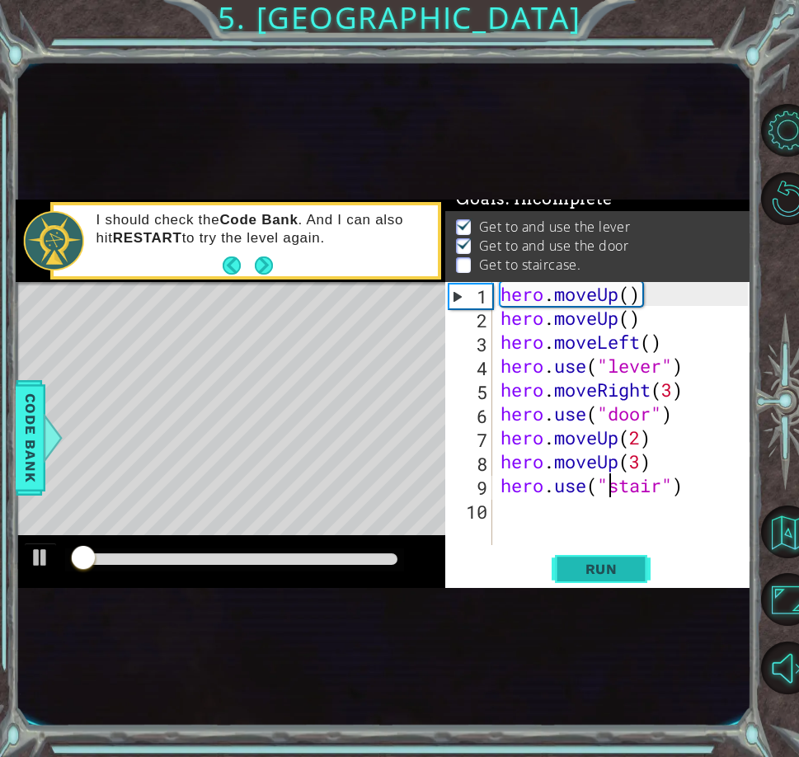
scroll to position [17, 0]
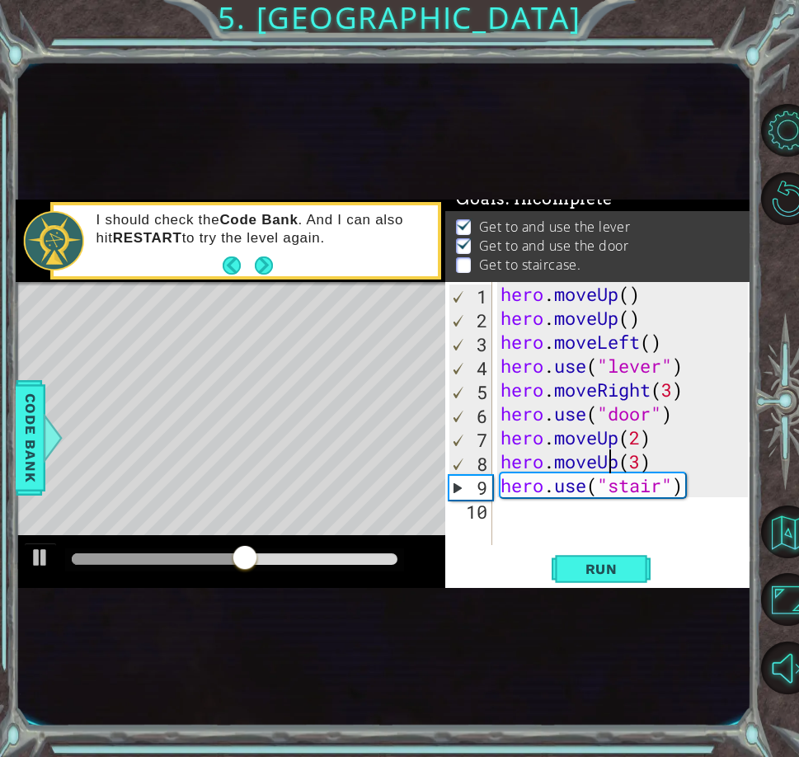
click at [613, 454] on div "hero . moveUp ( ) hero . moveUp ( ) hero . moveLeft ( ) hero . use ( "lever" ) …" at bounding box center [627, 437] width 260 height 311
click at [663, 454] on div "hero . moveUp ( ) hero . moveUp ( ) hero . moveLeft ( ) hero . use ( "lever" ) …" at bounding box center [627, 437] width 260 height 311
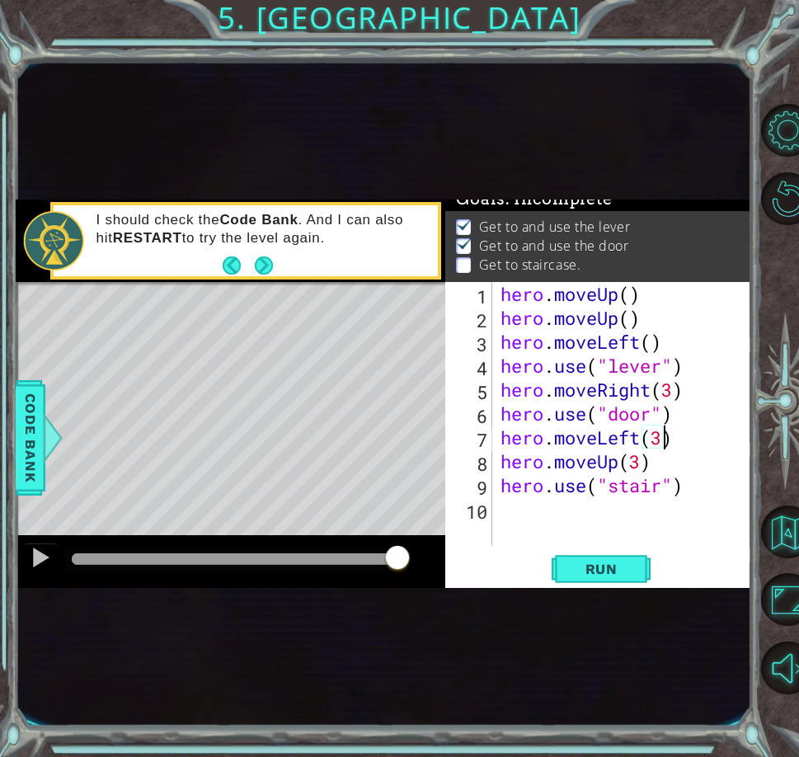
scroll to position [0, 7]
click at [655, 475] on div "hero . moveUp ( ) hero . moveUp ( ) hero . moveLeft ( ) hero . use ( "lever" ) …" at bounding box center [627, 437] width 260 height 311
click at [646, 476] on div "hero . moveUp ( ) hero . moveUp ( ) hero . moveLeft ( ) hero . use ( "lever" ) …" at bounding box center [627, 437] width 260 height 311
type textarea "h"
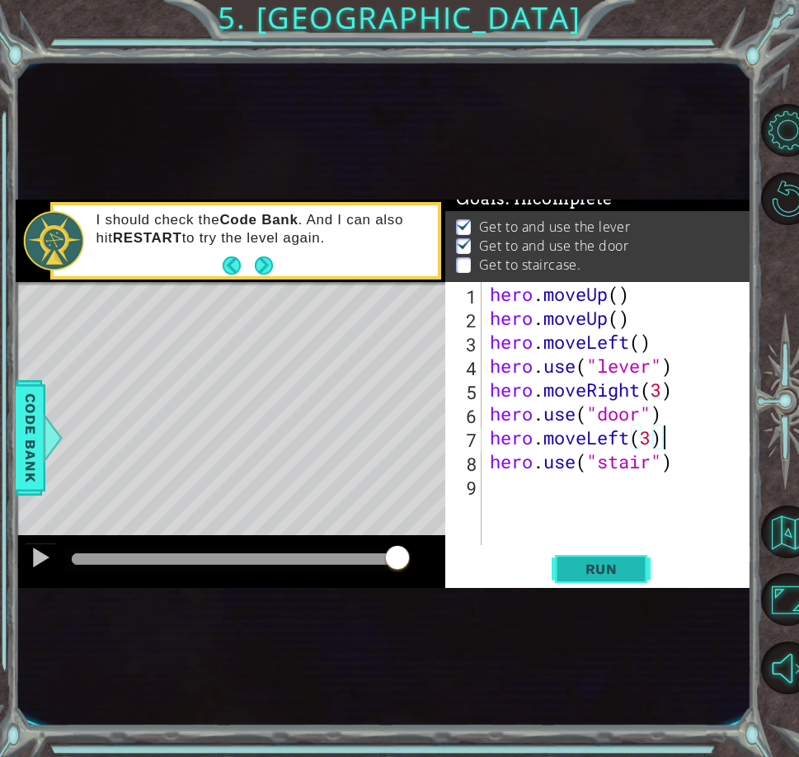
type textarea "hero.moveLeft(3)"
click at [608, 560] on button "Run" at bounding box center [601, 569] width 99 height 31
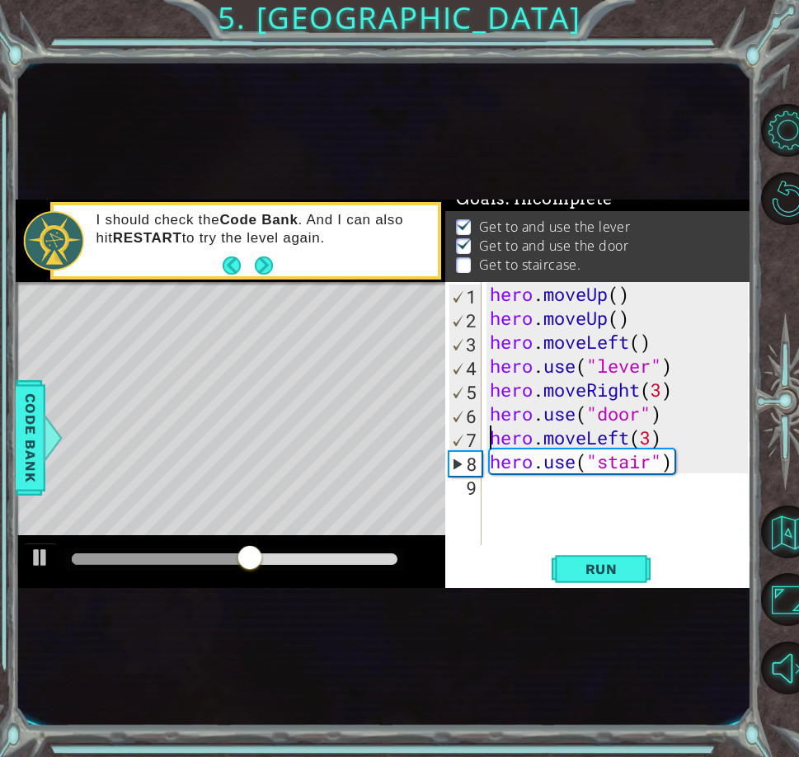
click at [487, 436] on div "hero . moveUp ( ) hero . moveUp ( ) hero . moveLeft ( ) hero . use ( "lever" ) …" at bounding box center [621, 437] width 270 height 311
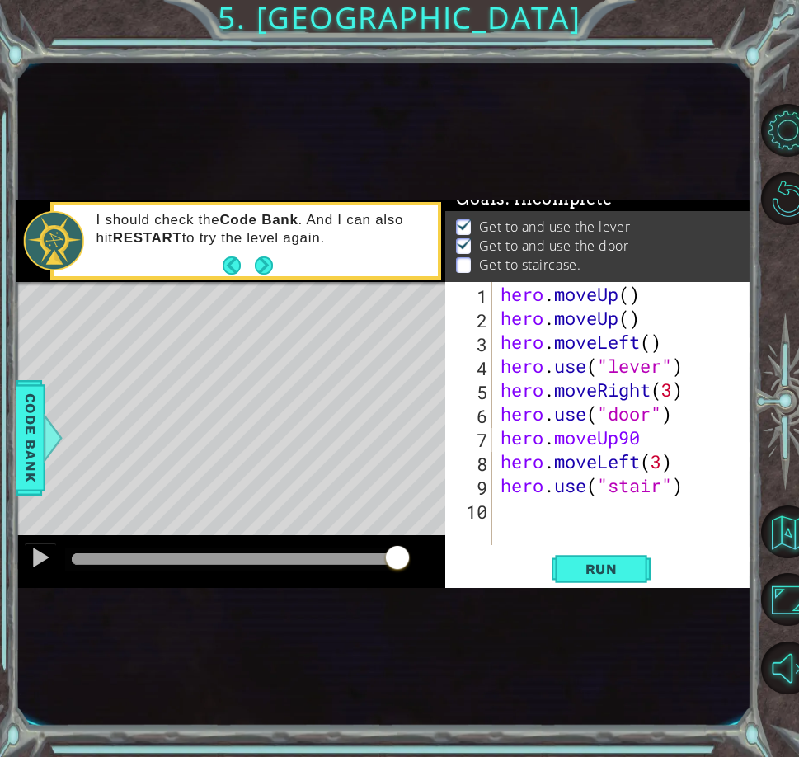
scroll to position [0, 5]
type textarea "hero.moveUp"
